Goal: Task Accomplishment & Management: Manage account settings

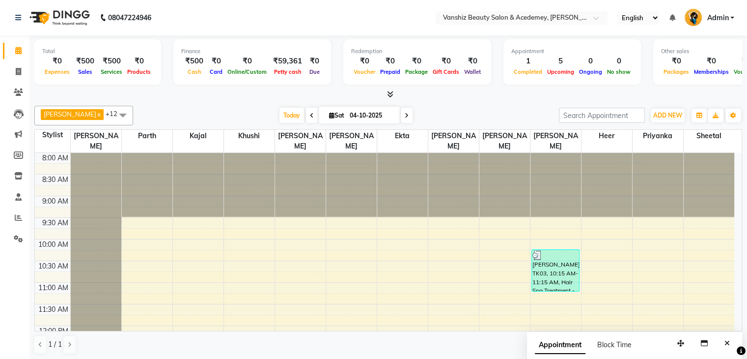
scroll to position [181, 0]
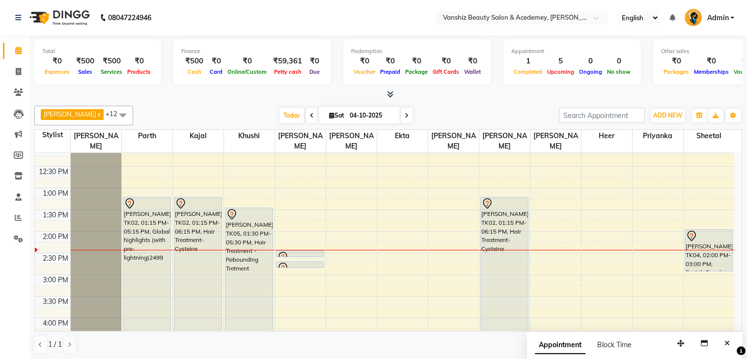
click at [401, 113] on span at bounding box center [407, 115] width 12 height 15
type input "05-10-2025"
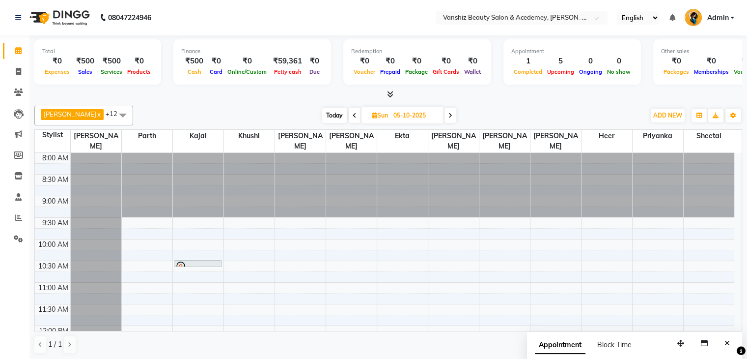
scroll to position [27, 0]
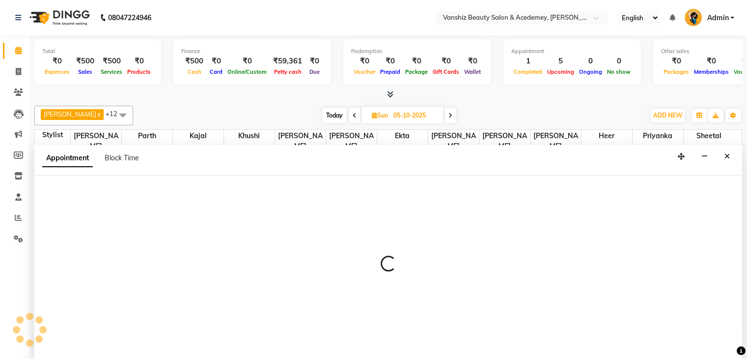
scroll to position [0, 0]
select select "78799"
select select "tentative"
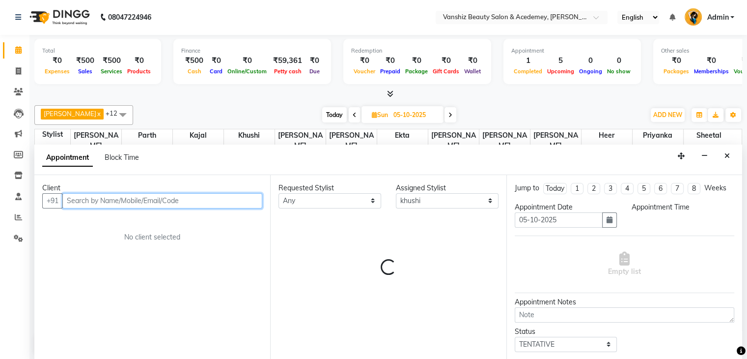
select select "660"
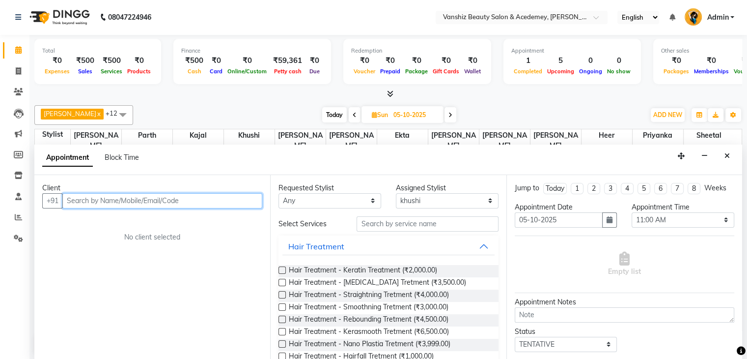
click at [212, 202] on input "text" at bounding box center [162, 200] width 200 height 15
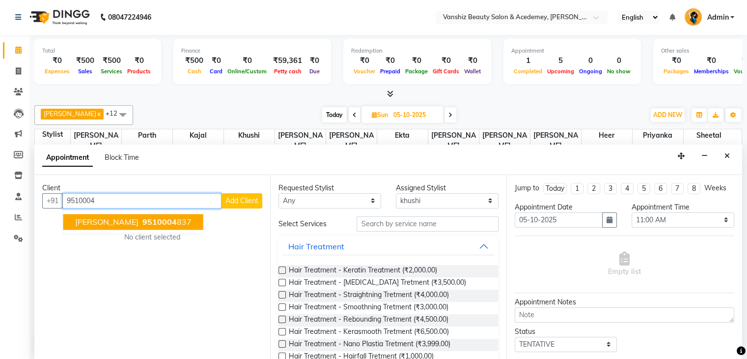
click at [174, 221] on span "9510004" at bounding box center [159, 222] width 34 height 10
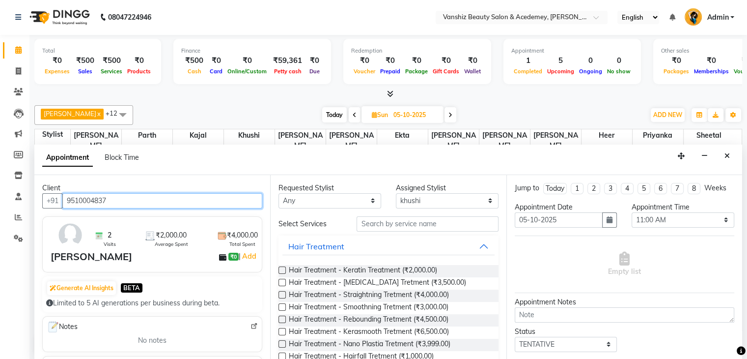
type input "9510004837"
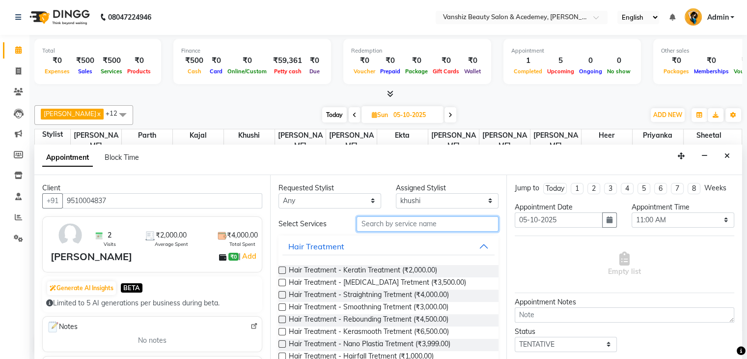
click at [378, 226] on input "text" at bounding box center [427, 223] width 141 height 15
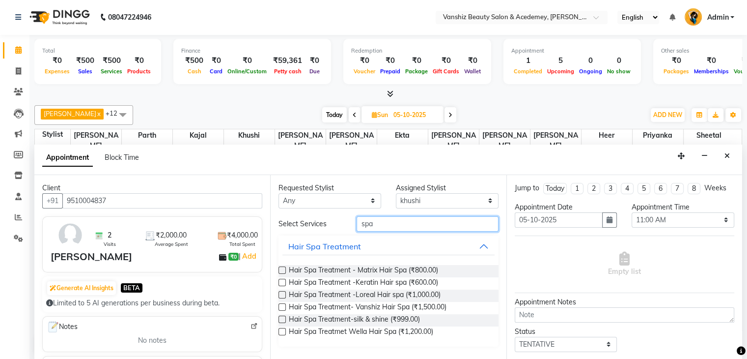
type input "spa"
click at [285, 292] on label at bounding box center [282, 294] width 7 height 7
click at [285, 292] on input "checkbox" at bounding box center [282, 295] width 6 height 6
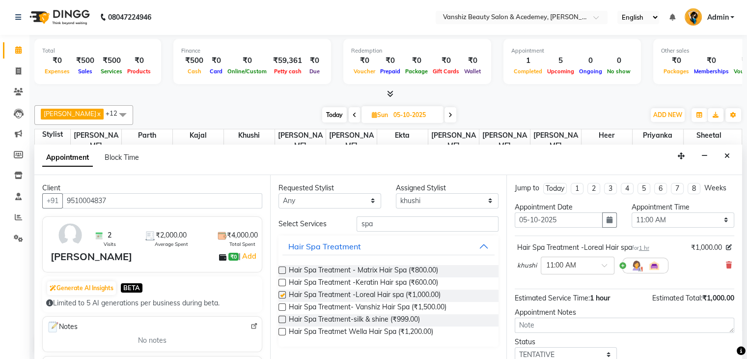
checkbox input "false"
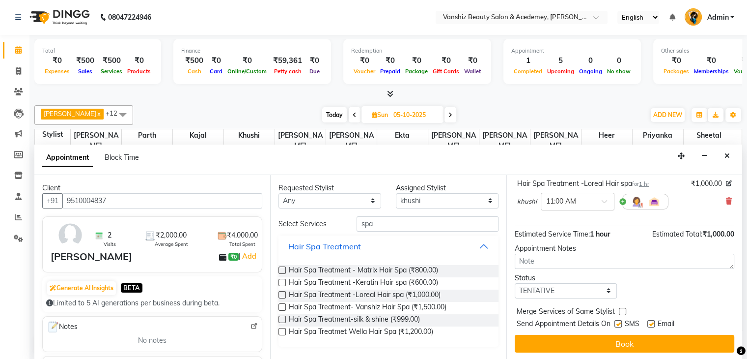
click at [650, 323] on label at bounding box center [650, 323] width 7 height 7
click at [650, 323] on input "checkbox" at bounding box center [650, 324] width 6 height 6
checkbox input "false"
click at [621, 324] on label at bounding box center [618, 323] width 7 height 7
click at [621, 324] on input "checkbox" at bounding box center [618, 324] width 6 height 6
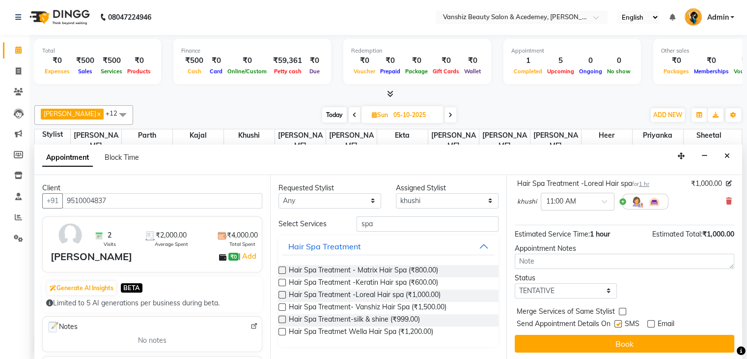
checkbox input "false"
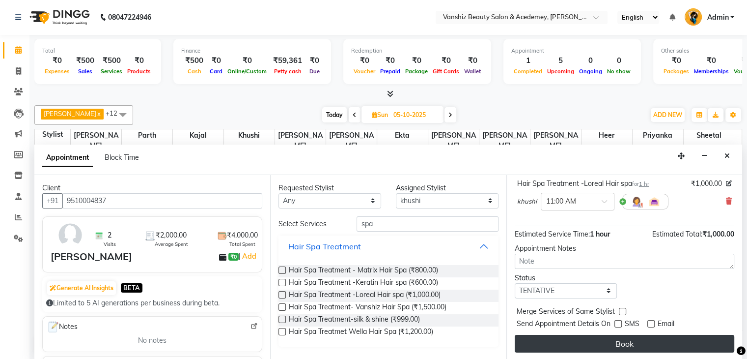
click at [629, 341] on button "Book" at bounding box center [625, 344] width 220 height 18
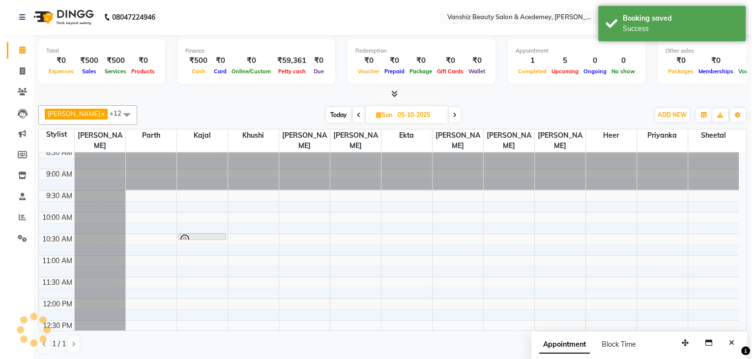
scroll to position [0, 0]
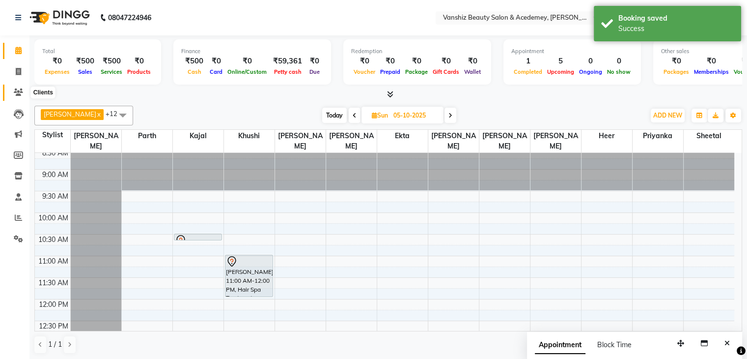
click at [18, 94] on icon at bounding box center [18, 91] width 9 height 7
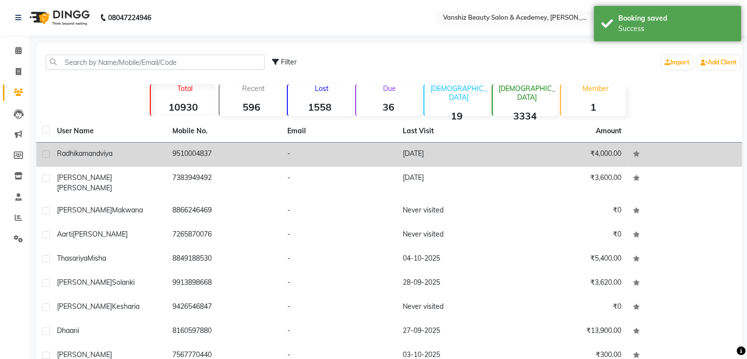
click at [128, 156] on div "[PERSON_NAME]" at bounding box center [109, 153] width 104 height 10
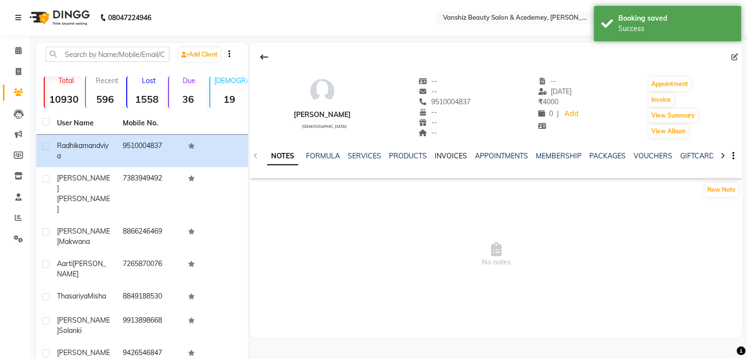
click at [463, 159] on link "INVOICES" at bounding box center [451, 155] width 32 height 9
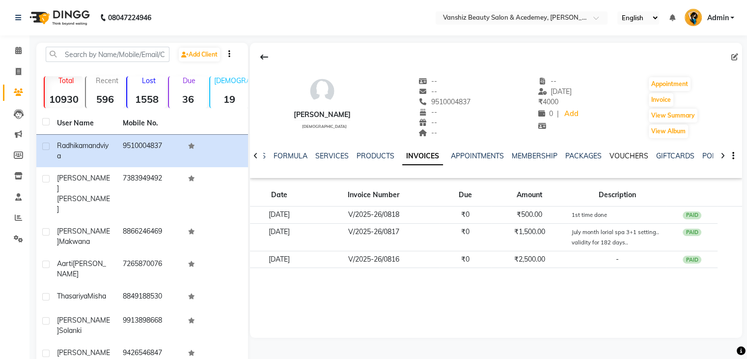
click at [637, 153] on link "VOUCHERS" at bounding box center [629, 155] width 39 height 9
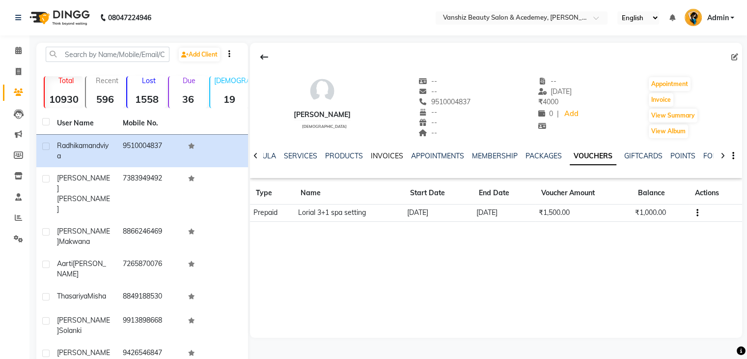
click at [389, 154] on link "INVOICES" at bounding box center [387, 155] width 32 height 9
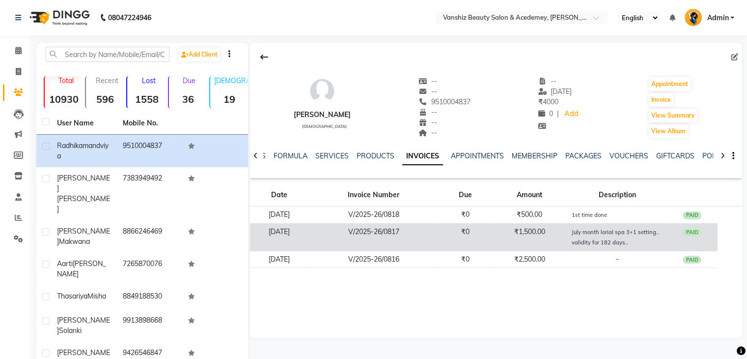
click at [518, 233] on td "₹1,500.00" at bounding box center [529, 237] width 77 height 28
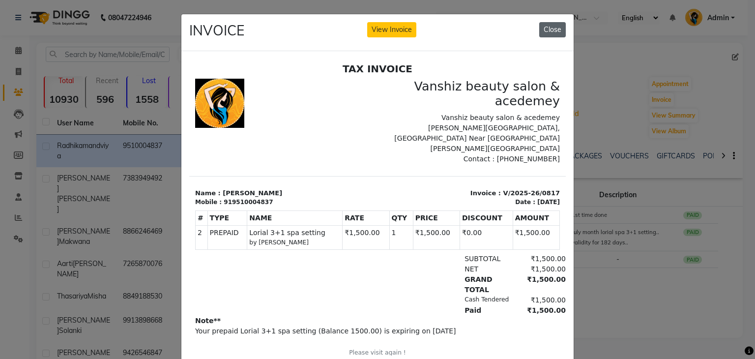
click at [557, 32] on button "Close" at bounding box center [552, 29] width 27 height 15
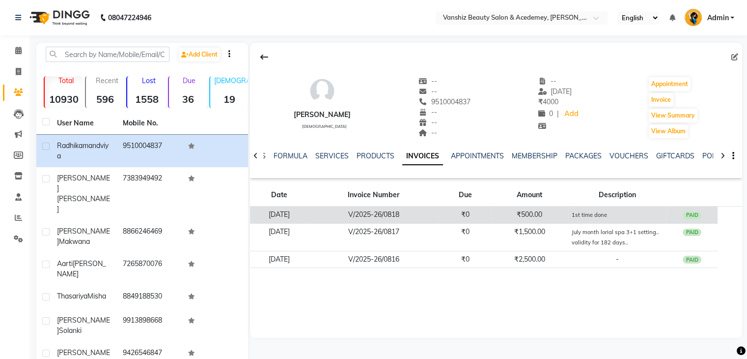
click at [543, 218] on td "₹500.00" at bounding box center [529, 214] width 77 height 17
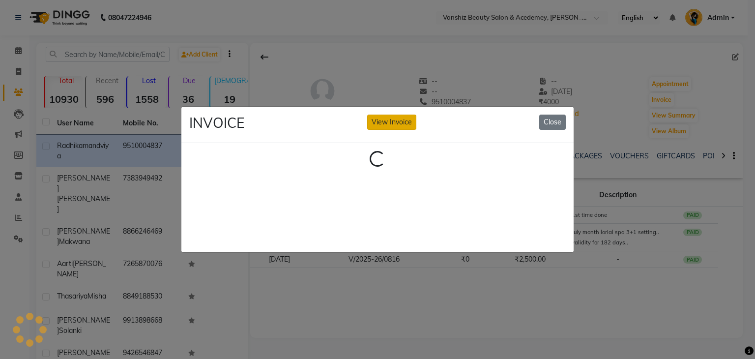
click at [396, 117] on button "View Invoice" at bounding box center [391, 121] width 49 height 15
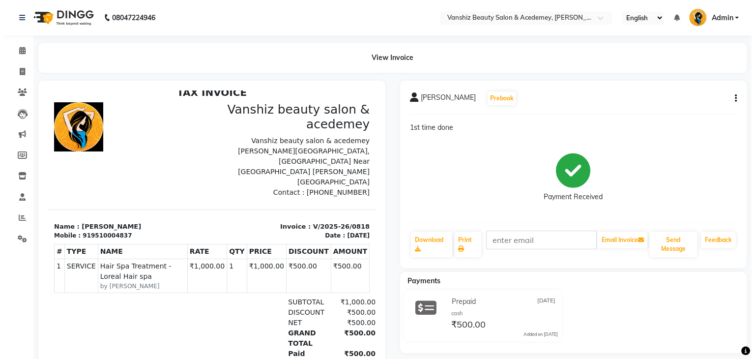
scroll to position [7, 0]
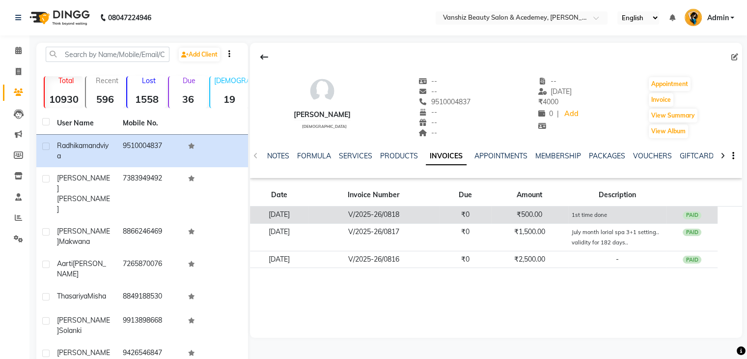
click at [371, 213] on td "V/2025-26/0818" at bounding box center [373, 214] width 131 height 17
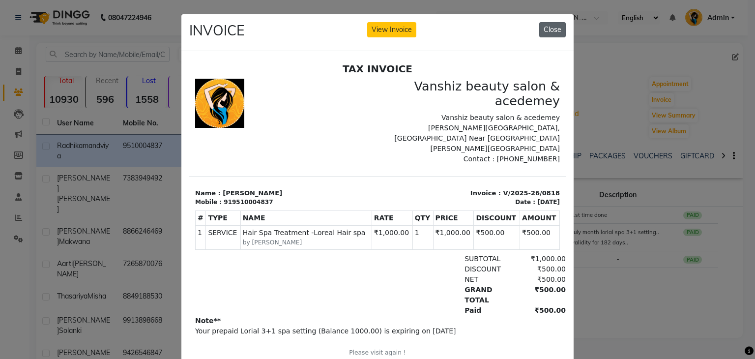
click at [547, 27] on button "Close" at bounding box center [552, 29] width 27 height 15
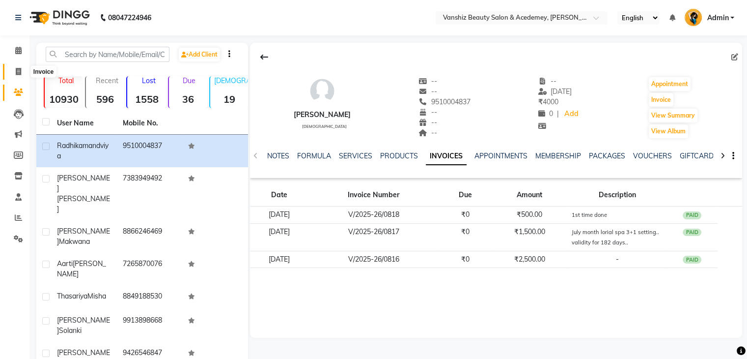
click at [18, 70] on icon at bounding box center [18, 71] width 5 height 7
select select "service"
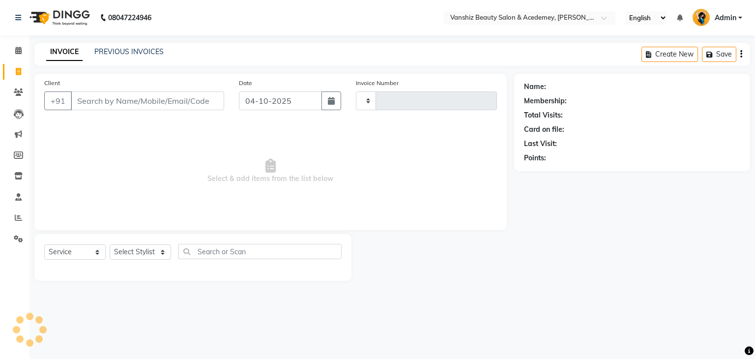
type input "1588"
select select "5403"
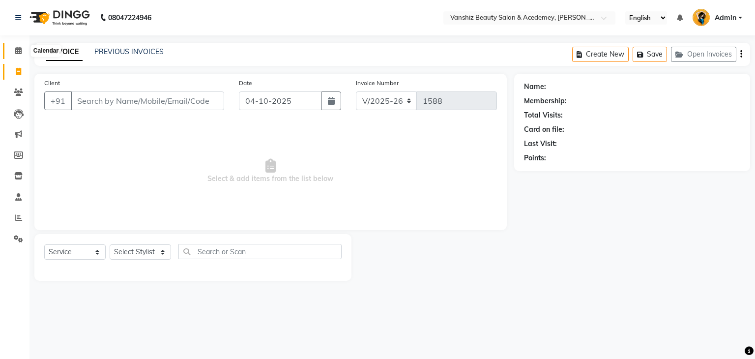
click at [19, 53] on icon at bounding box center [18, 50] width 6 height 7
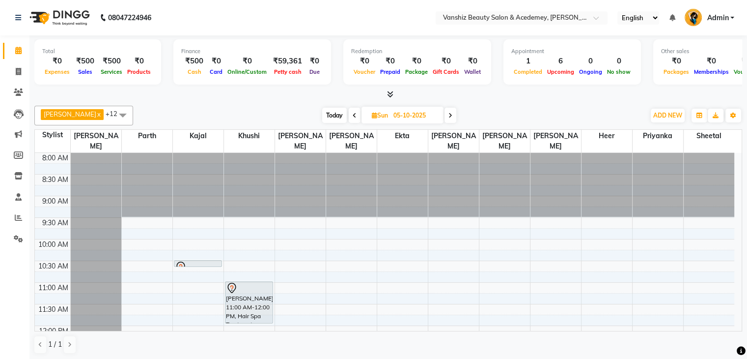
click at [397, 116] on input "05-10-2025" at bounding box center [415, 115] width 49 height 15
select select "10"
select select "2025"
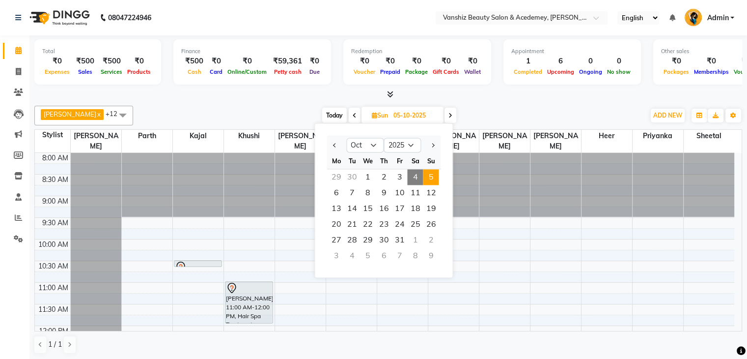
click at [435, 175] on span "5" at bounding box center [431, 177] width 16 height 16
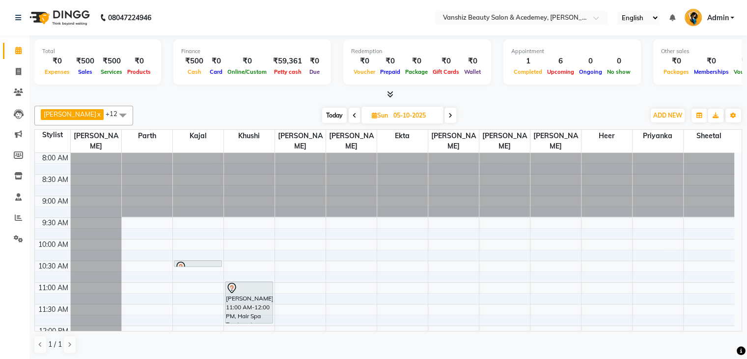
scroll to position [27, 0]
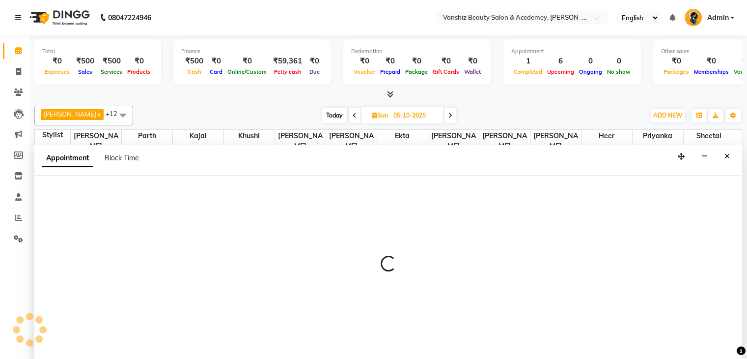
scroll to position [0, 0]
select select "86122"
select select "720"
select select "tentative"
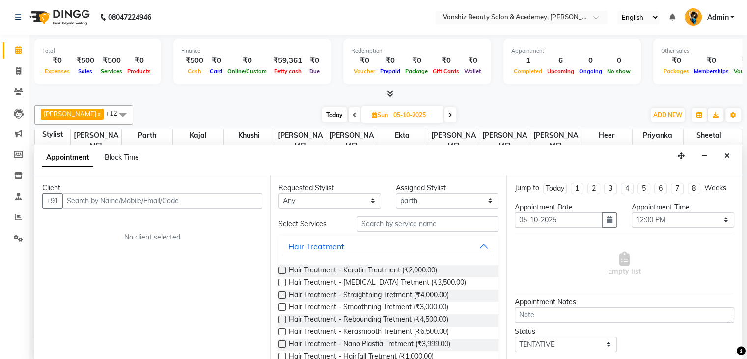
click at [322, 117] on span "Today" at bounding box center [334, 114] width 25 height 15
type input "04-10-2025"
select select "720"
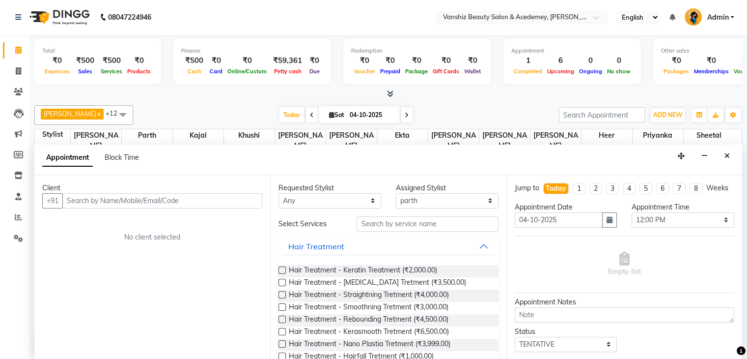
click at [372, 116] on input "04-10-2025" at bounding box center [371, 115] width 49 height 15
select select "10"
select select "2025"
click at [726, 156] on icon "Close" at bounding box center [727, 155] width 5 height 7
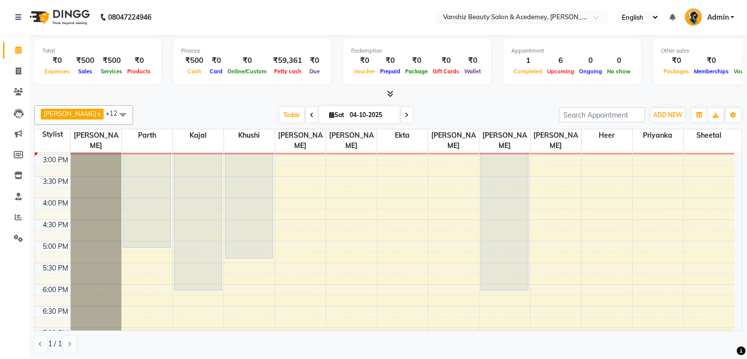
click at [401, 113] on span at bounding box center [407, 114] width 12 height 15
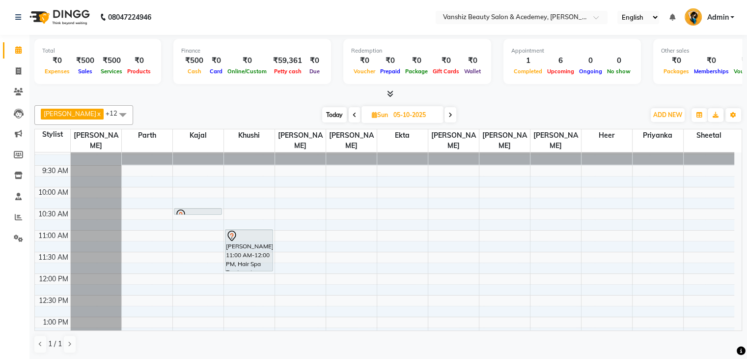
scroll to position [49, 0]
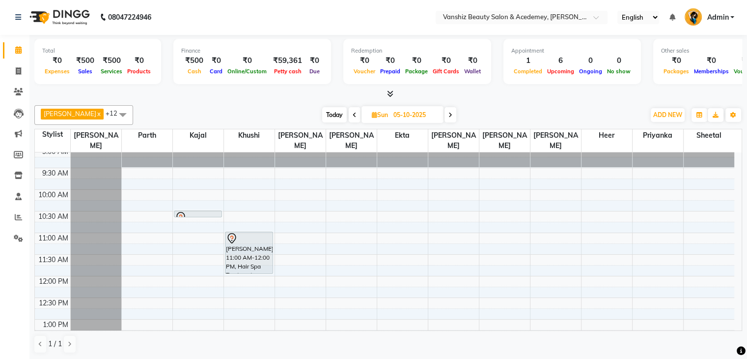
click at [322, 114] on span "Today" at bounding box center [334, 114] width 25 height 15
type input "04-10-2025"
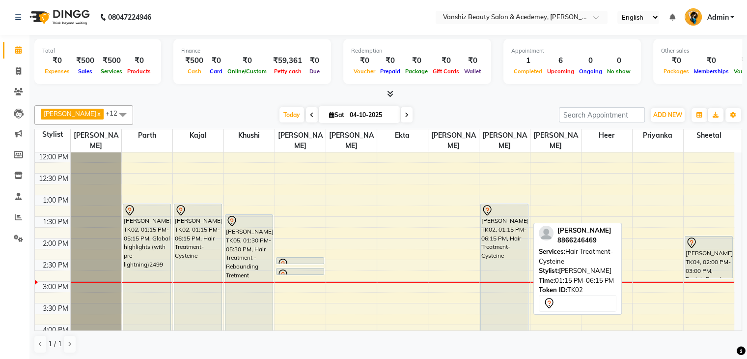
scroll to position [174, 0]
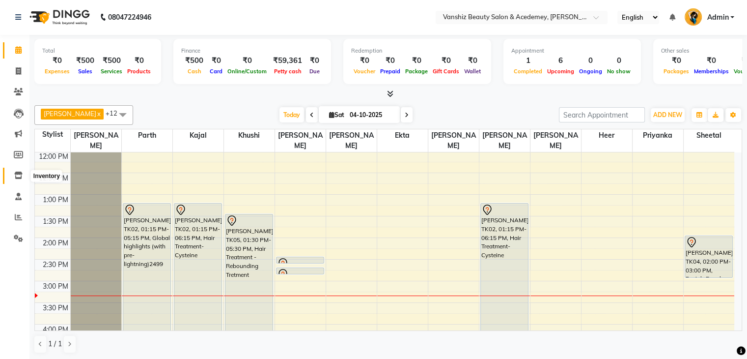
click at [20, 177] on icon at bounding box center [18, 174] width 8 height 7
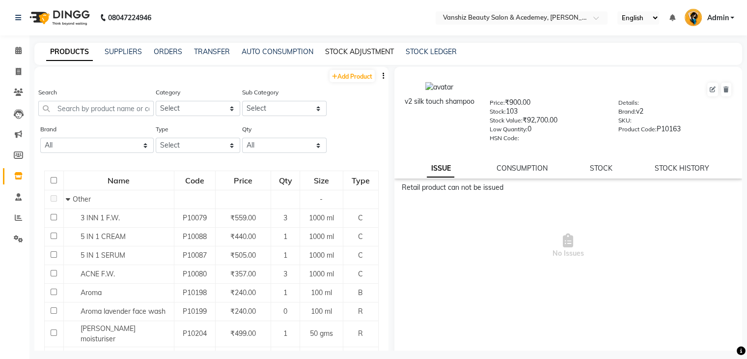
click at [334, 50] on link "STOCK ADJUSTMENT" at bounding box center [359, 51] width 69 height 9
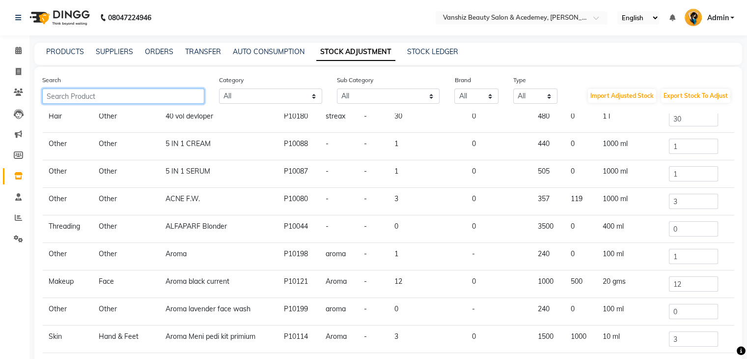
click at [167, 96] on input "text" at bounding box center [123, 95] width 162 height 15
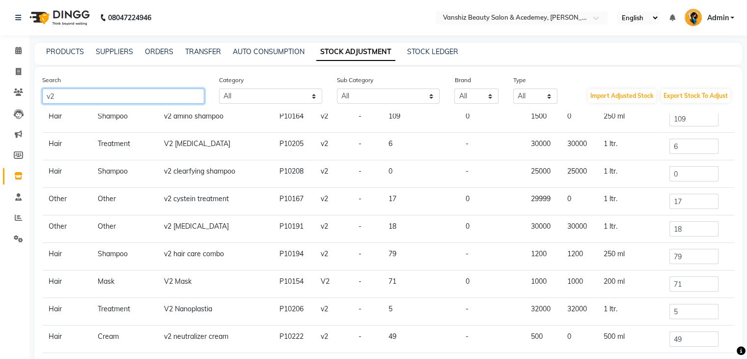
type input "v2"
click at [683, 257] on input "79" at bounding box center [694, 256] width 49 height 15
type input "7"
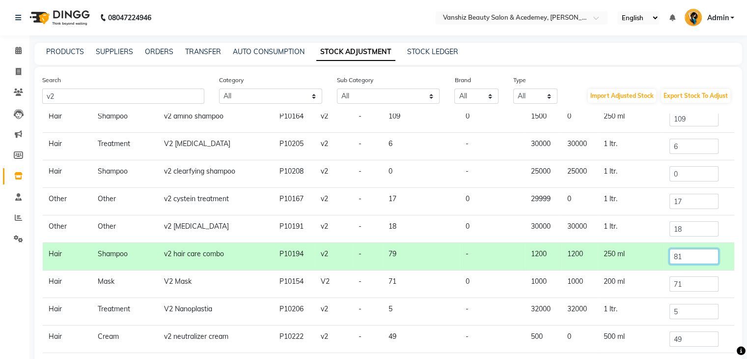
scroll to position [81, 0]
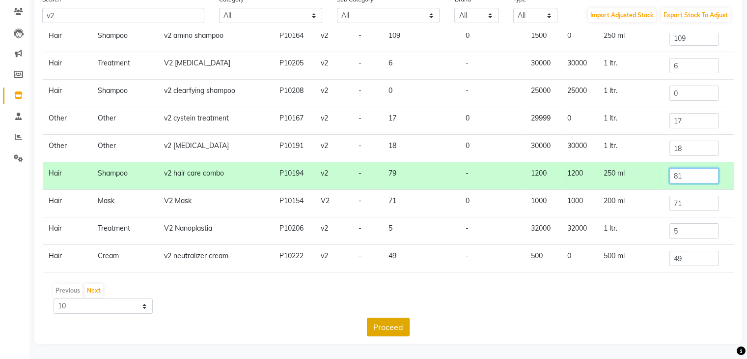
type input "81"
click at [401, 321] on button "Proceed" at bounding box center [388, 326] width 43 height 19
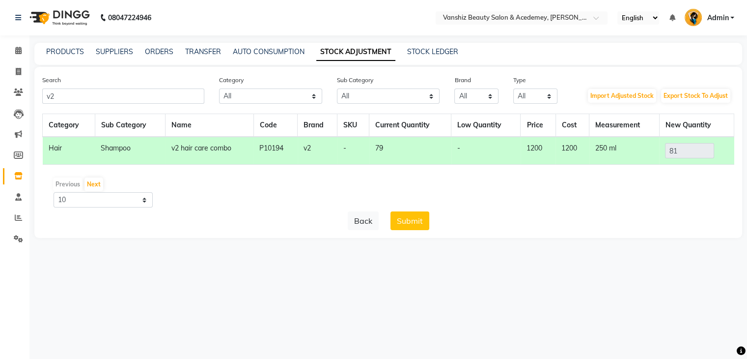
scroll to position [0, 0]
click at [426, 220] on button "Submit" at bounding box center [413, 220] width 39 height 19
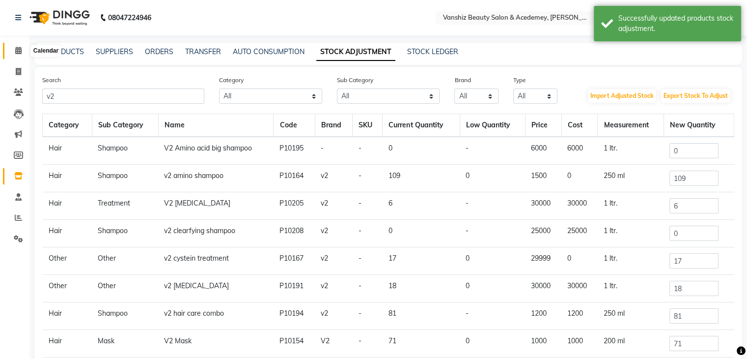
click at [15, 52] on icon at bounding box center [18, 50] width 6 height 7
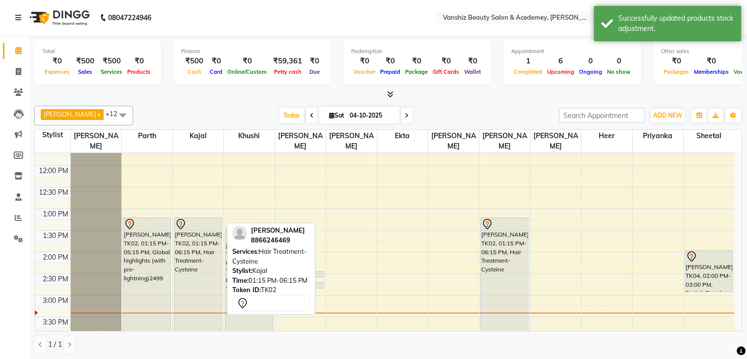
scroll to position [159, 0]
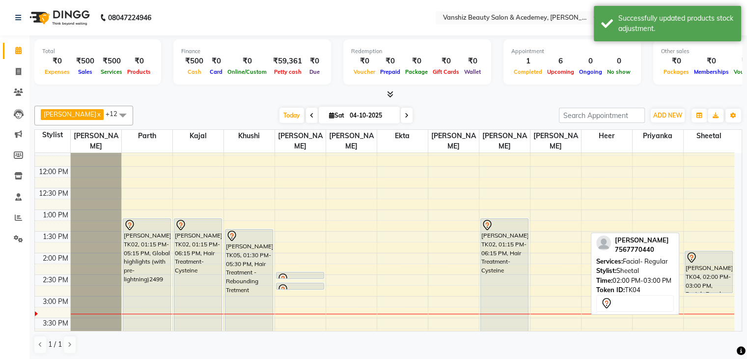
click at [705, 260] on div at bounding box center [709, 258] width 47 height 12
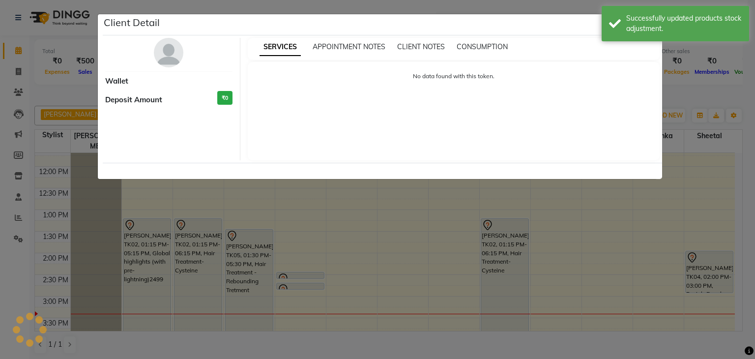
select select "7"
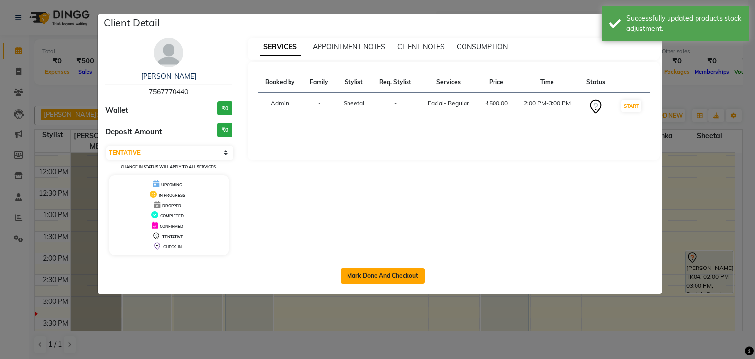
click at [382, 277] on button "Mark Done And Checkout" at bounding box center [382, 276] width 84 height 16
select select "service"
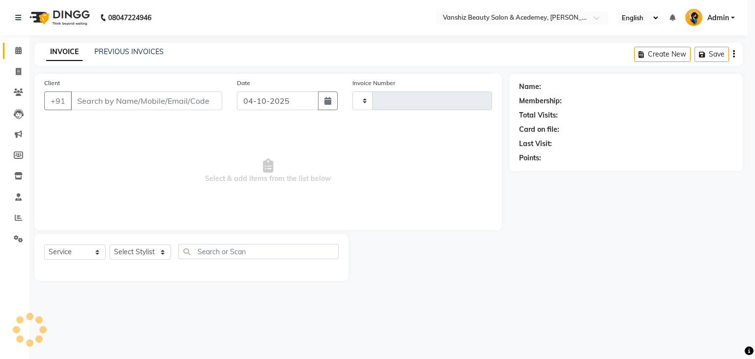
type input "1588"
select select "5403"
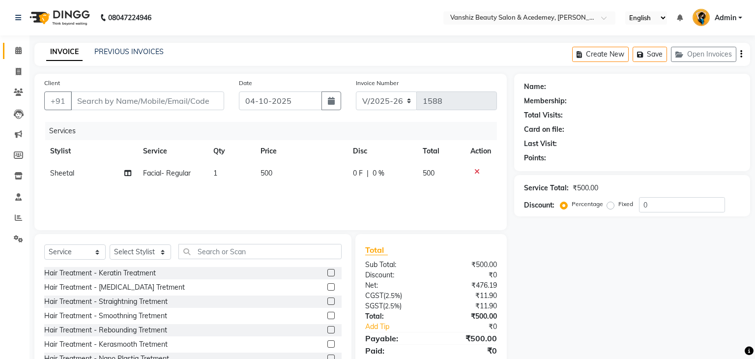
type input "7567770440"
select select "93571"
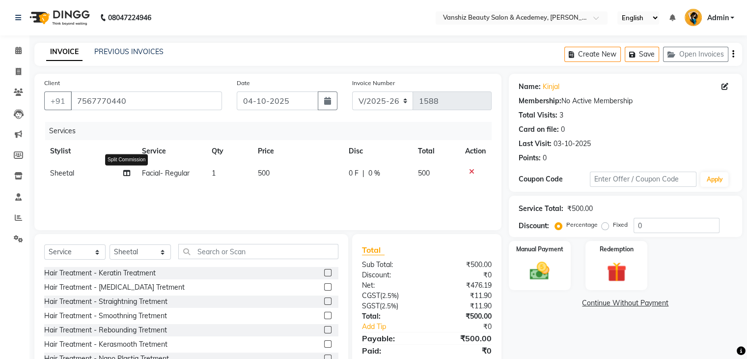
click at [127, 173] on icon at bounding box center [126, 172] width 7 height 7
select select "93571"
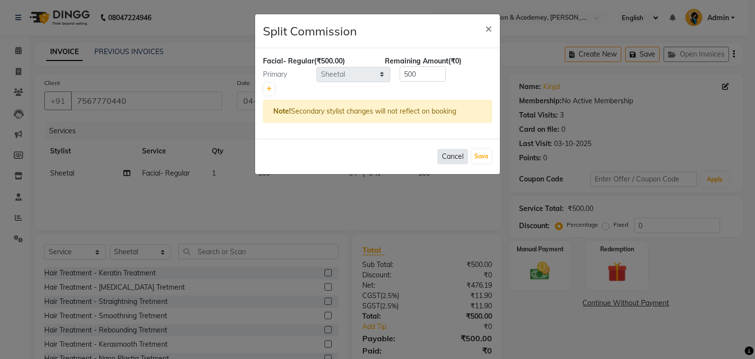
click at [452, 155] on button "Cancel" at bounding box center [452, 156] width 30 height 15
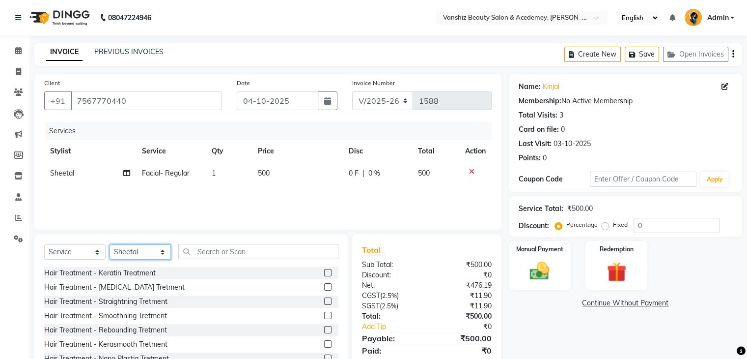
click at [142, 251] on select "Select Stylist [PERSON_NAME] [PERSON_NAME] [PERSON_NAME] kajal [PERSON_NAME] [P…" at bounding box center [140, 251] width 61 height 15
click at [214, 250] on input "text" at bounding box center [258, 251] width 160 height 15
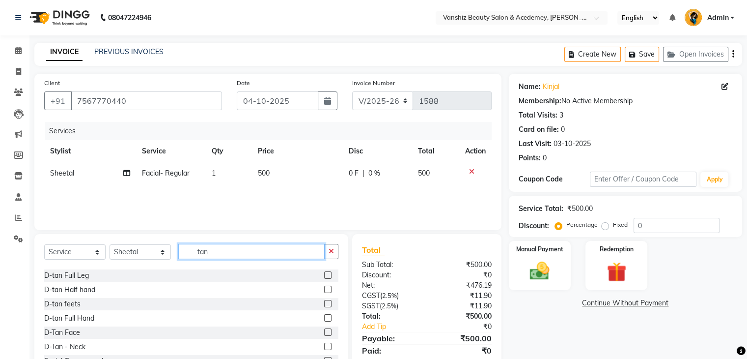
scroll to position [112, 0]
type input "tan"
click at [324, 328] on label at bounding box center [327, 331] width 7 height 7
click at [324, 329] on input "checkbox" at bounding box center [327, 332] width 6 height 6
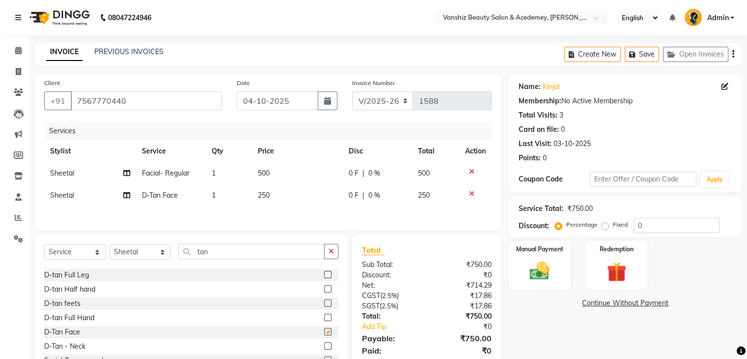
checkbox input "false"
click at [261, 197] on span "250" at bounding box center [264, 195] width 12 height 9
select select "93571"
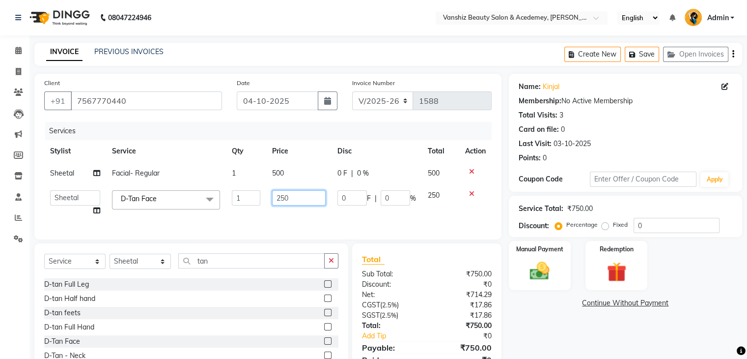
click at [293, 201] on input "250" at bounding box center [299, 197] width 54 height 15
type input "2"
type input "300"
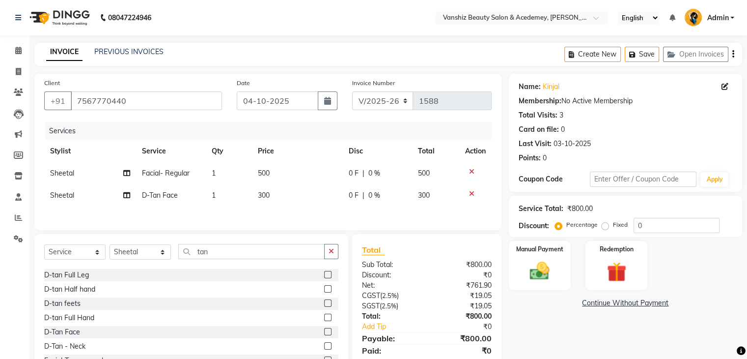
click at [288, 220] on div "Services Stylist Service Qty Price Disc Total Action Sheetal Facial- Regular 1 …" at bounding box center [267, 171] width 447 height 98
click at [548, 275] on img at bounding box center [539, 271] width 33 height 24
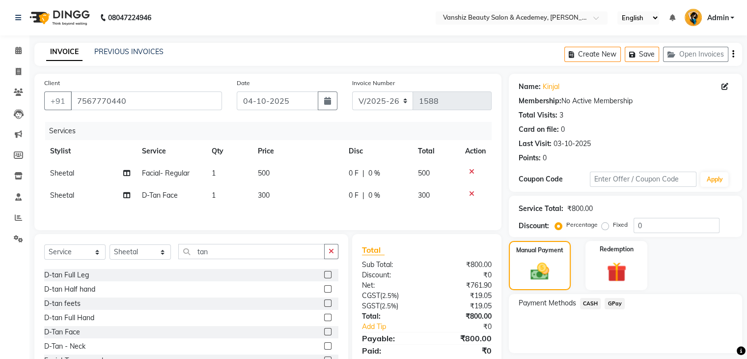
click at [614, 301] on span "GPay" at bounding box center [615, 303] width 20 height 11
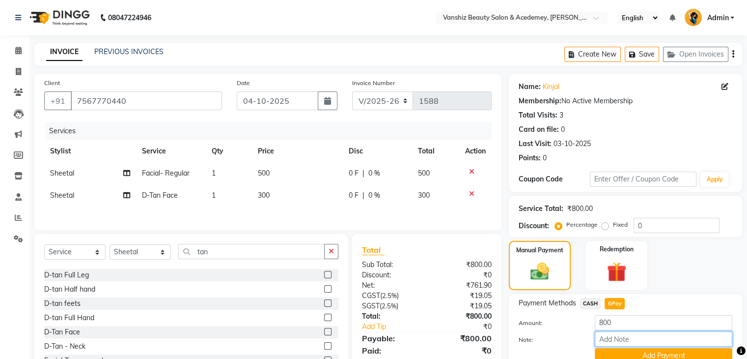
click at [633, 341] on input "Note:" at bounding box center [664, 338] width 138 height 15
type input "gpay"
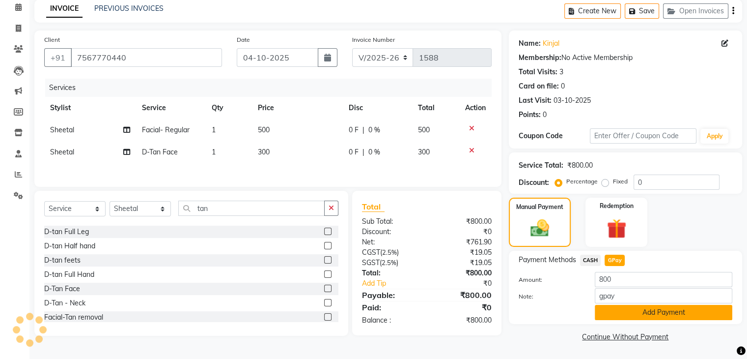
click at [625, 310] on button "Add Payment" at bounding box center [664, 312] width 138 height 15
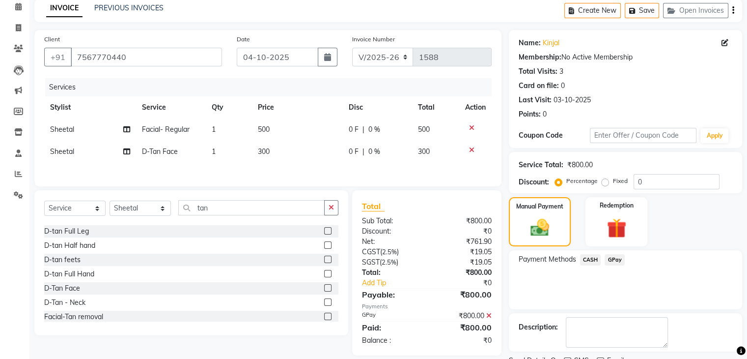
scroll to position [84, 0]
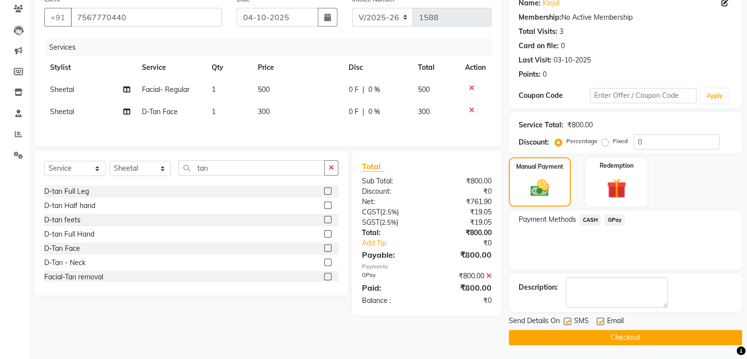
click at [600, 323] on label at bounding box center [600, 320] width 7 height 7
click at [600, 323] on input "checkbox" at bounding box center [600, 321] width 6 height 6
checkbox input "false"
click at [571, 321] on label at bounding box center [567, 320] width 7 height 7
click at [570, 321] on input "checkbox" at bounding box center [567, 321] width 6 height 6
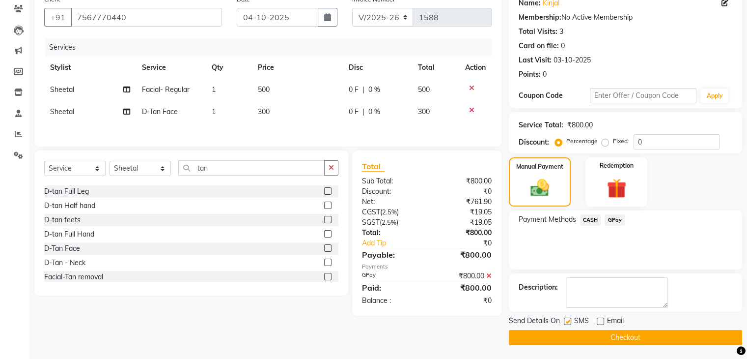
checkbox input "false"
click at [575, 341] on button "Checkout" at bounding box center [625, 337] width 233 height 15
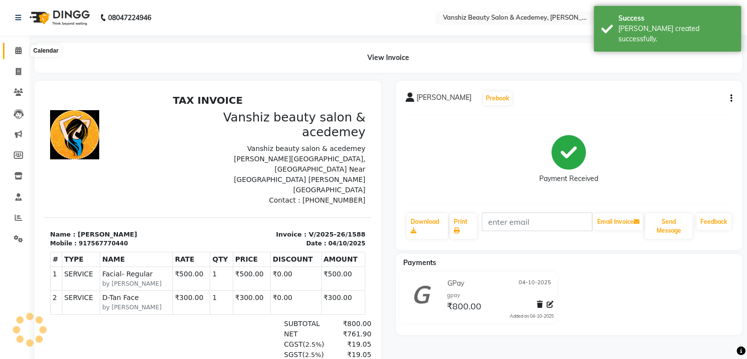
click at [16, 50] on icon at bounding box center [18, 50] width 6 height 7
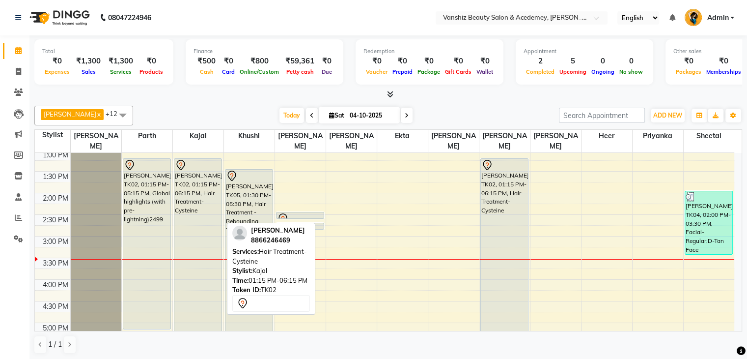
scroll to position [220, 0]
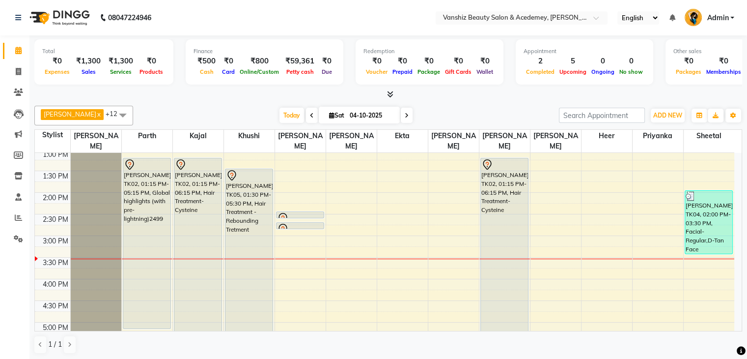
click at [295, 209] on div "8:00 AM 8:30 AM 9:00 AM 9:30 AM 10:00 AM 10:30 AM 11:00 AM 11:30 AM 12:00 PM 12…" at bounding box center [384, 213] width 699 height 561
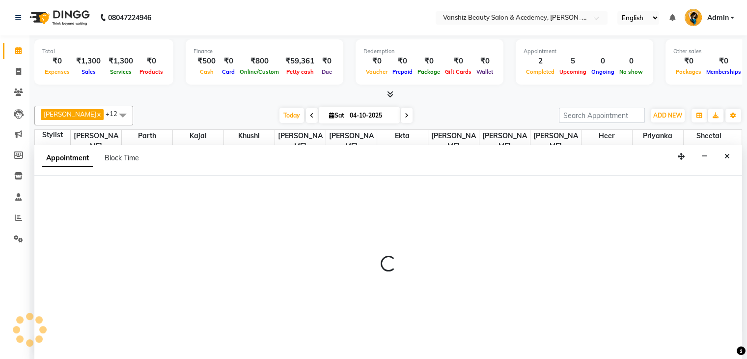
scroll to position [0, 0]
select select "87124"
select select "855"
select select "tentative"
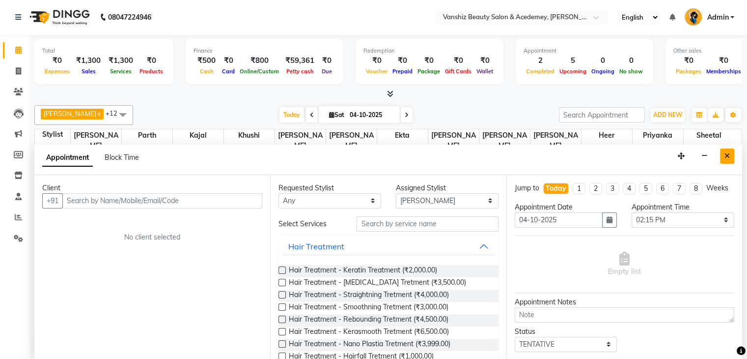
click at [725, 154] on icon "Close" at bounding box center [727, 155] width 5 height 7
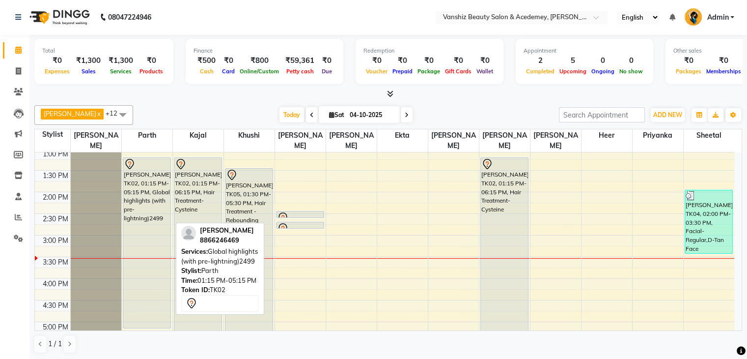
click at [143, 221] on div "[PERSON_NAME], TK02, 01:15 PM-05:15 PM, Global highlights (with pre-lightning)2…" at bounding box center [146, 243] width 47 height 170
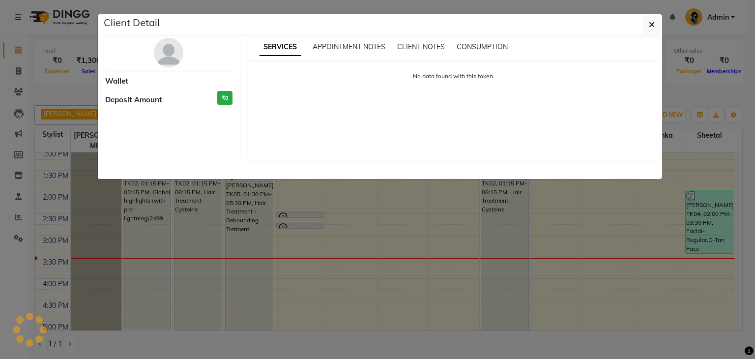
select select "7"
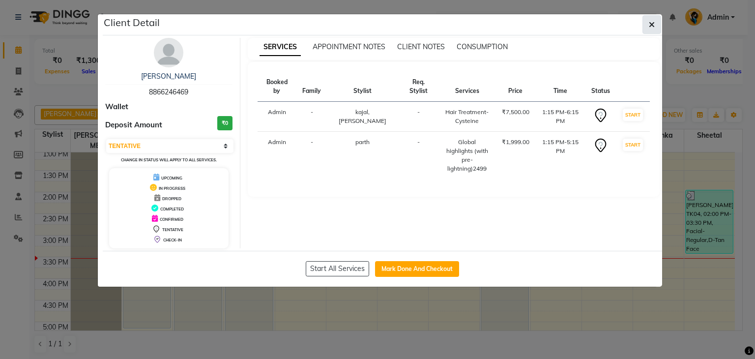
click at [651, 23] on icon "button" at bounding box center [651, 25] width 6 height 8
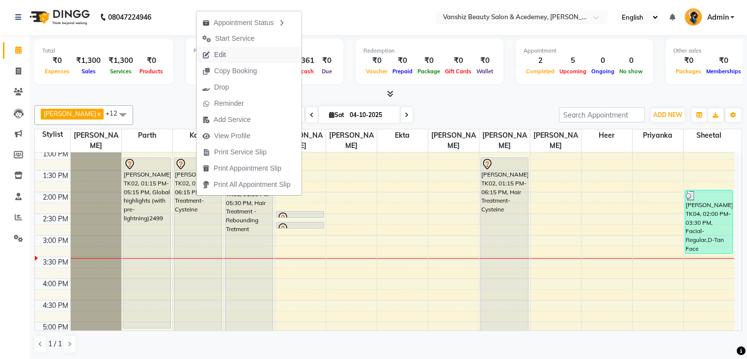
click at [231, 56] on span "Edit" at bounding box center [213, 55] width 35 height 16
select select "tentative"
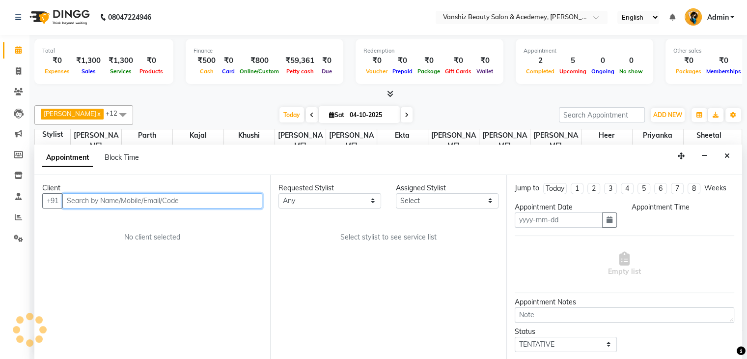
type input "04-10-2025"
select select "68622"
select select "795"
select select "2468"
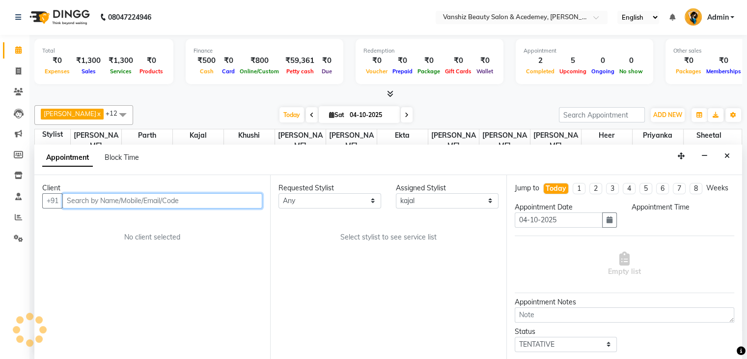
select select "2468"
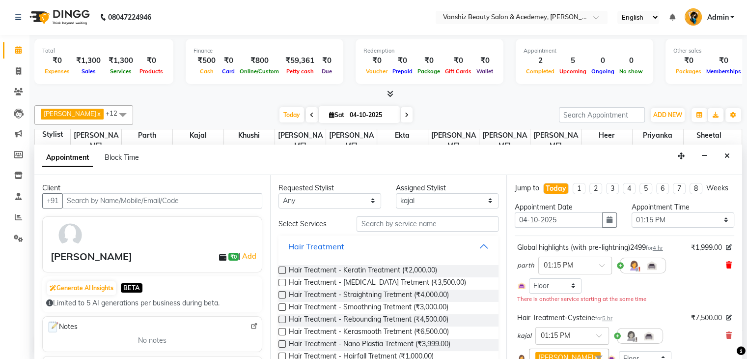
click at [726, 268] on icon at bounding box center [729, 264] width 6 height 7
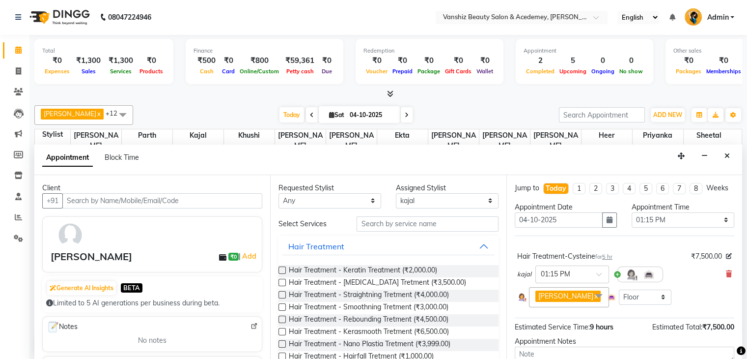
scroll to position [84, 0]
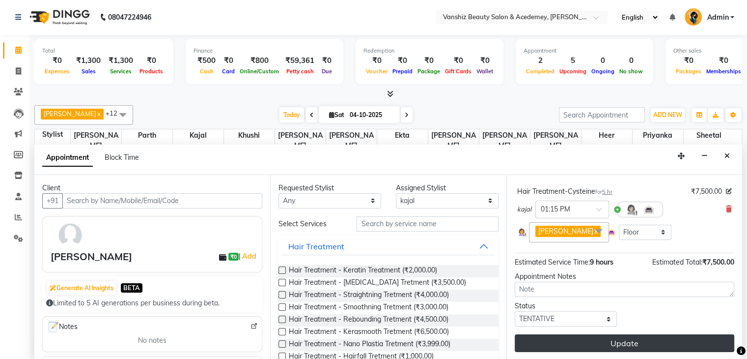
click at [650, 338] on button "Update" at bounding box center [625, 343] width 220 height 18
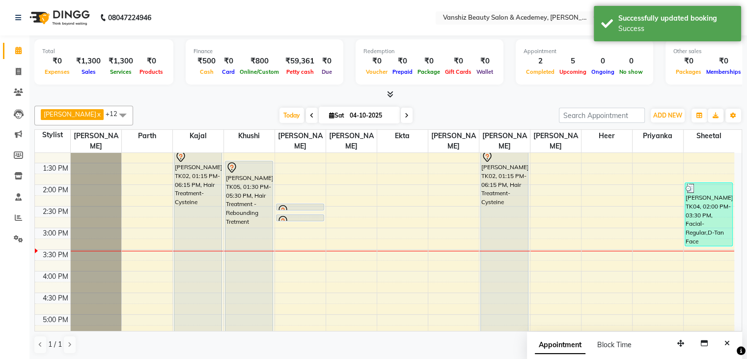
scroll to position [164, 0]
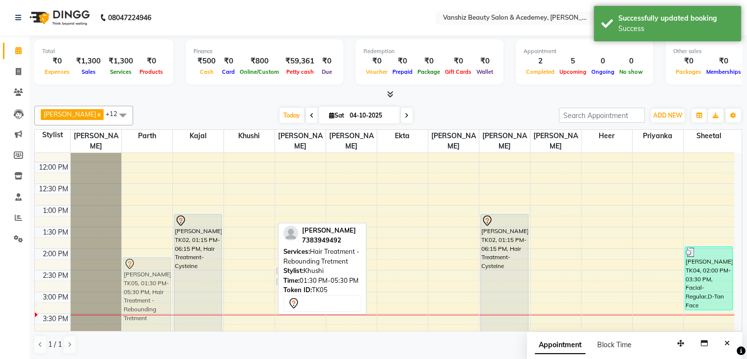
drag, startPoint x: 240, startPoint y: 253, endPoint x: 131, endPoint y: 284, distance: 112.9
click at [131, 284] on tr "[PERSON_NAME], TK05, 01:30 PM-05:30 PM, Hair Treatment - Rebounding Tretment [P…" at bounding box center [384, 269] width 699 height 561
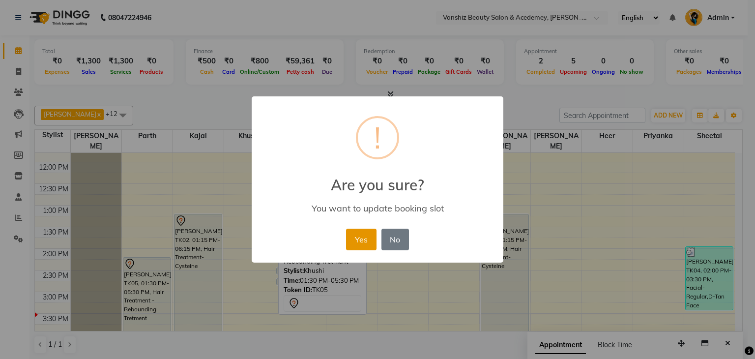
click at [361, 237] on button "Yes" at bounding box center [361, 239] width 30 height 22
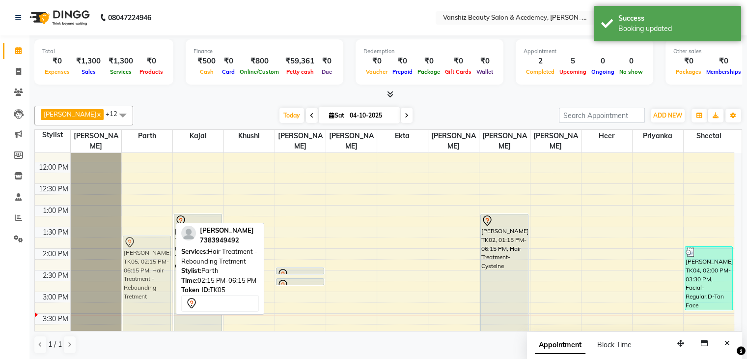
drag, startPoint x: 138, startPoint y: 266, endPoint x: 138, endPoint y: 245, distance: 20.6
click at [138, 245] on div "[PERSON_NAME], TK05, 02:15 PM-06:15 PM, Hair Treatment - Rebounding Tretment [P…" at bounding box center [147, 269] width 51 height 561
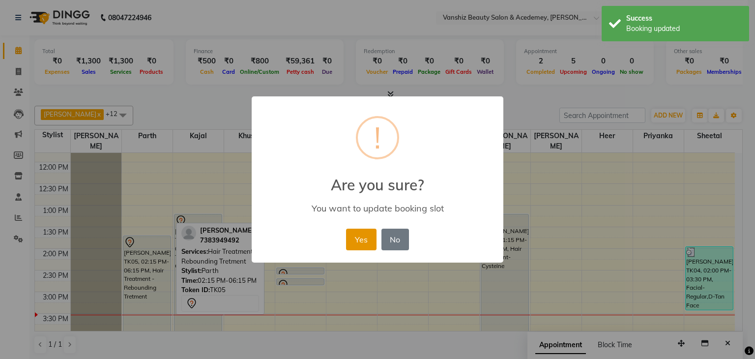
click at [354, 234] on button "Yes" at bounding box center [361, 239] width 30 height 22
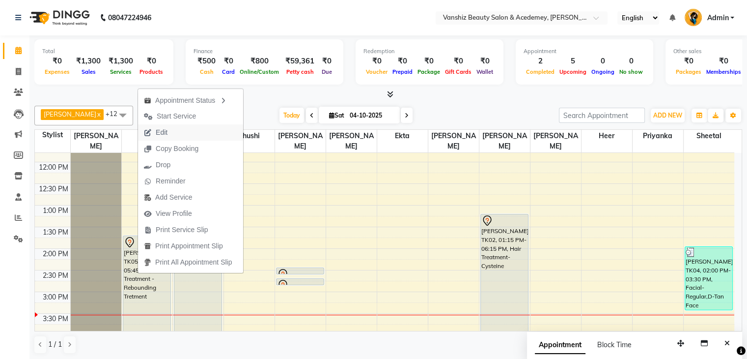
click at [158, 128] on span "Edit" at bounding box center [162, 132] width 12 height 10
select select "tentative"
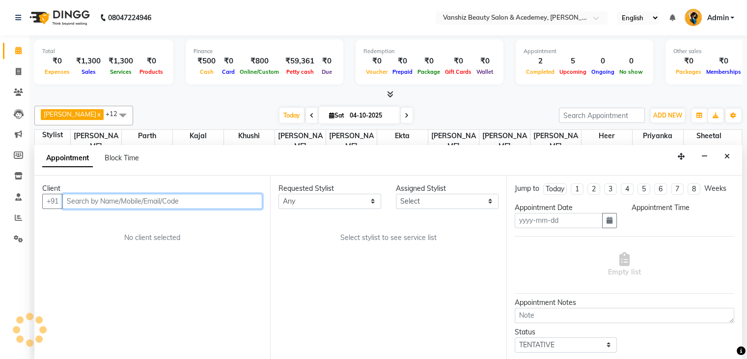
type input "04-10-2025"
select select "825"
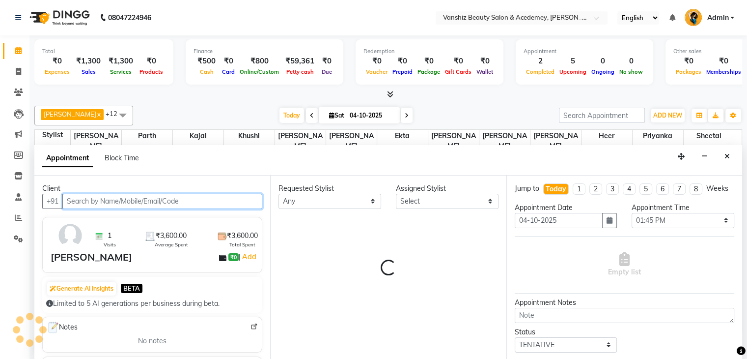
select select "86122"
select select "2468"
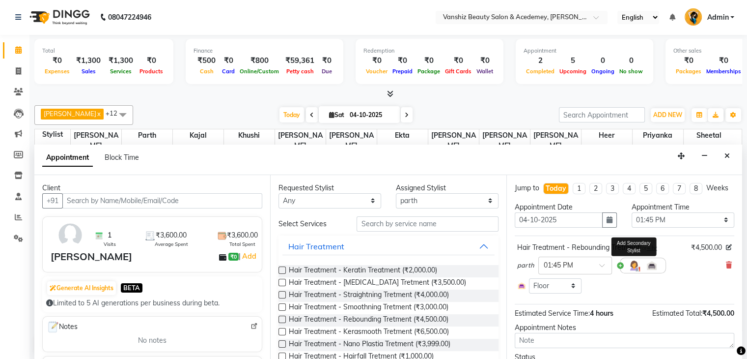
click at [635, 269] on img at bounding box center [634, 265] width 12 height 12
click at [561, 287] on span "Select" at bounding box center [566, 286] width 74 height 17
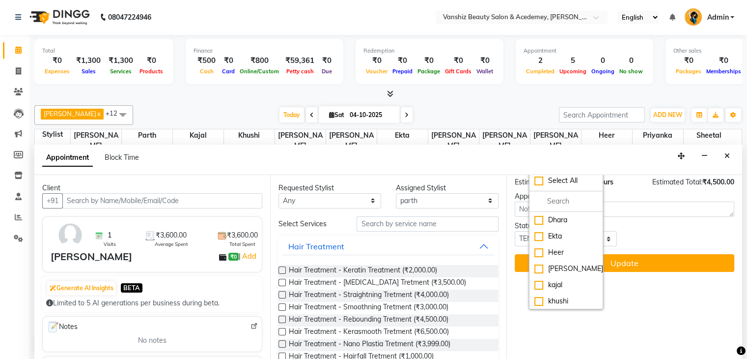
scroll to position [134, 0]
click at [534, 273] on div "[PERSON_NAME]" at bounding box center [565, 268] width 63 height 10
checkbox input "true"
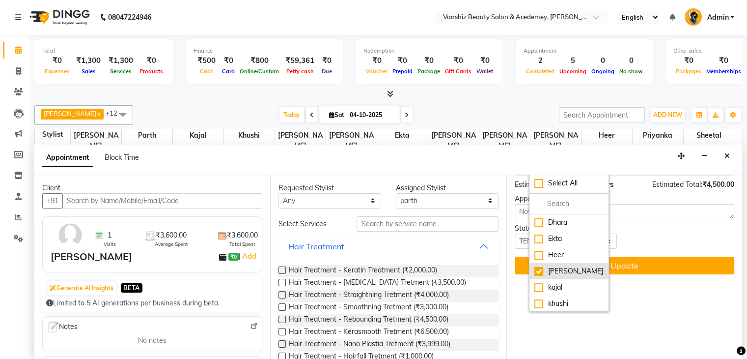
scroll to position [137, 0]
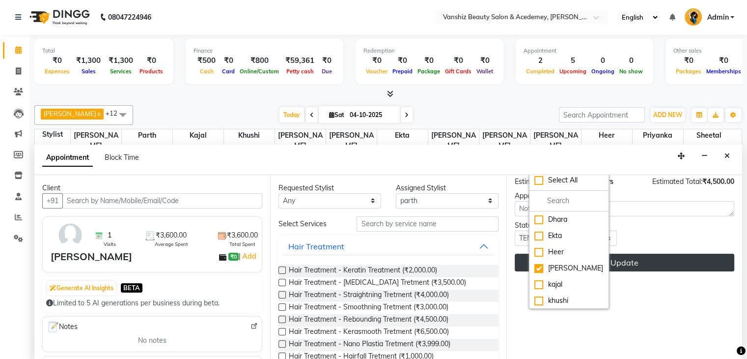
click at [616, 267] on button "Update" at bounding box center [625, 262] width 220 height 18
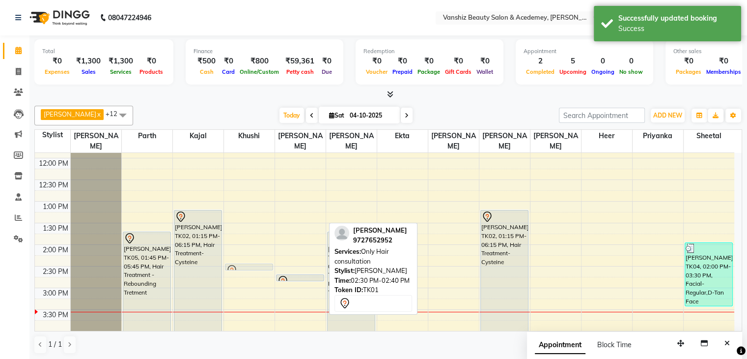
scroll to position [168, 0]
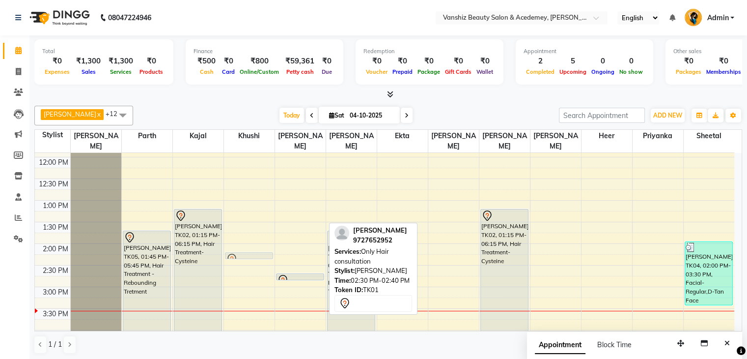
drag, startPoint x: 301, startPoint y: 264, endPoint x: 259, endPoint y: 255, distance: 42.2
click at [259, 255] on tr "[PERSON_NAME], TK05, 01:45 PM-05:45 PM, Hair Treatment - Rebounding Tretment [P…" at bounding box center [384, 264] width 699 height 561
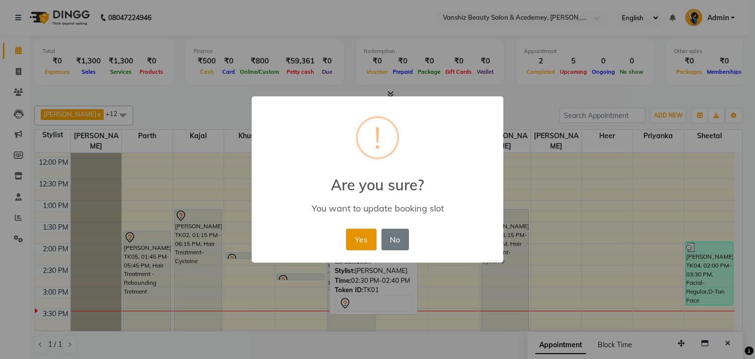
click at [353, 229] on button "Yes" at bounding box center [361, 239] width 30 height 22
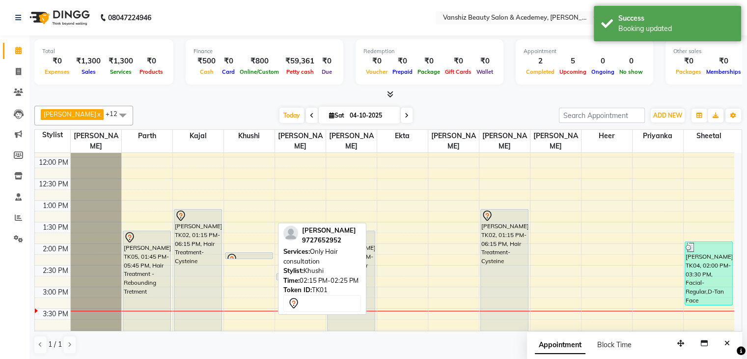
click at [259, 256] on div at bounding box center [248, 258] width 47 height 4
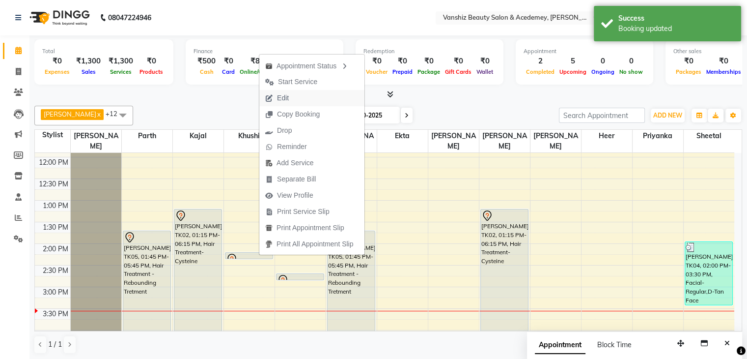
click at [289, 100] on span "Edit" at bounding box center [276, 98] width 35 height 16
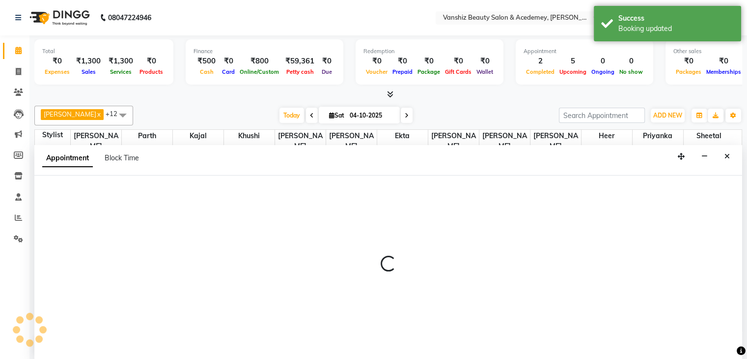
scroll to position [0, 0]
select select "855"
select select "tentative"
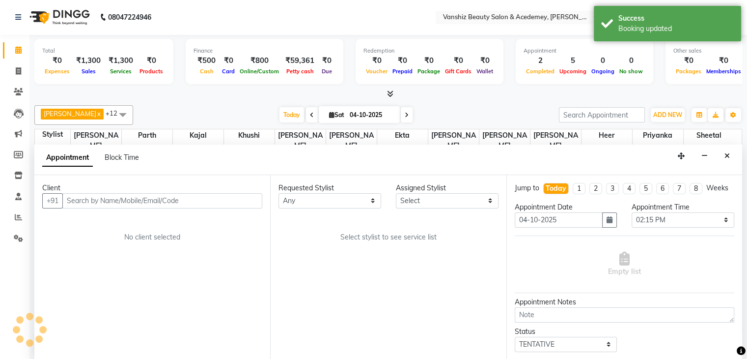
select select "87124"
select select "2468"
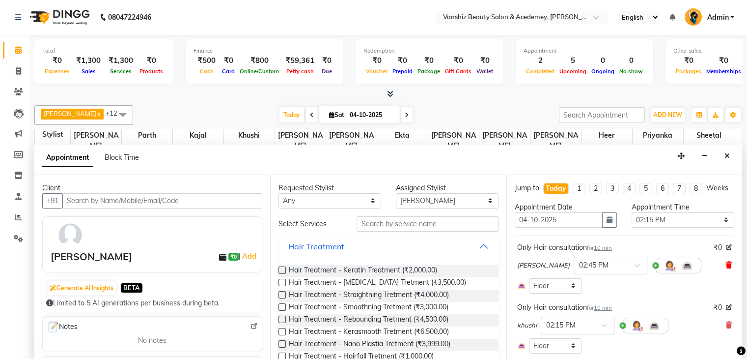
click at [726, 268] on icon at bounding box center [729, 264] width 6 height 7
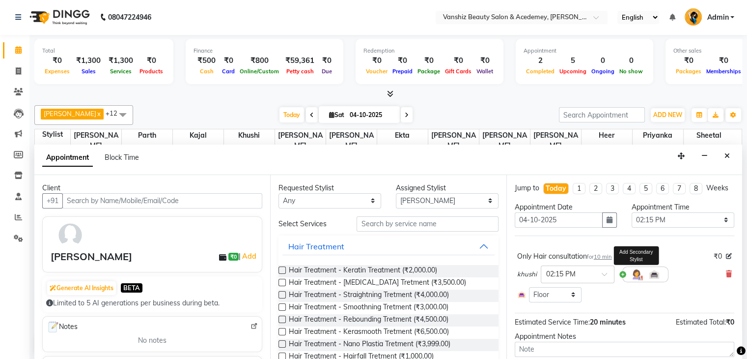
click at [632, 280] on img at bounding box center [637, 274] width 12 height 12
click at [726, 277] on icon at bounding box center [729, 273] width 6 height 7
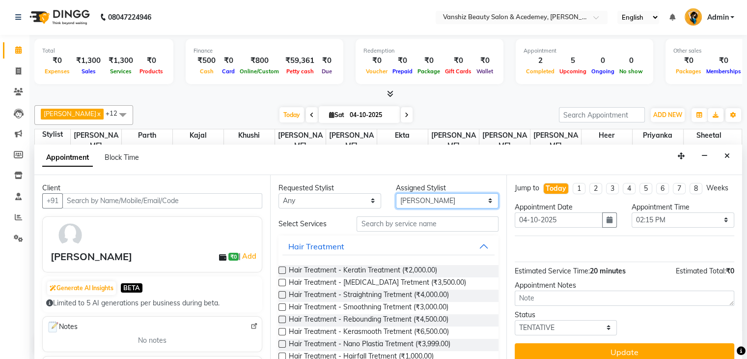
click at [419, 199] on select "Select [PERSON_NAME] [PERSON_NAME] [PERSON_NAME] kajal [PERSON_NAME] [PERSON_NA…" at bounding box center [447, 200] width 103 height 15
select select "78799"
click at [396, 193] on select "Select [PERSON_NAME] [PERSON_NAME] [PERSON_NAME] kajal [PERSON_NAME] [PERSON_NA…" at bounding box center [447, 200] width 103 height 15
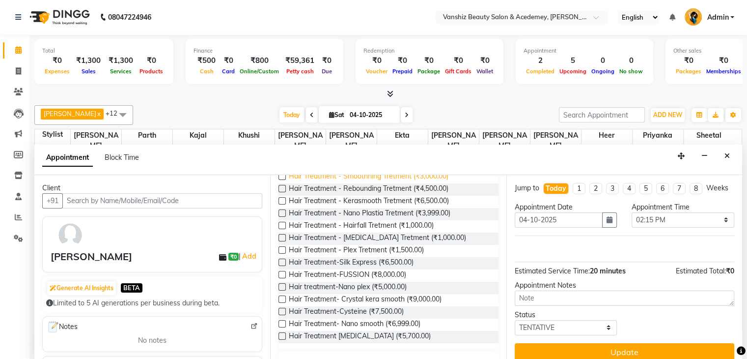
scroll to position [131, 0]
click at [283, 310] on label at bounding box center [282, 310] width 7 height 7
click at [283, 310] on input "checkbox" at bounding box center [282, 311] width 6 height 6
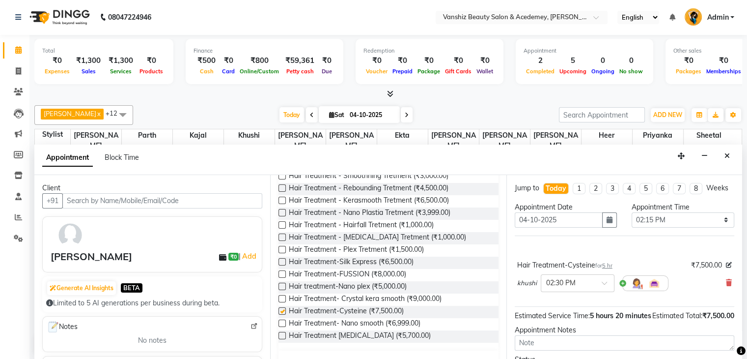
checkbox input "false"
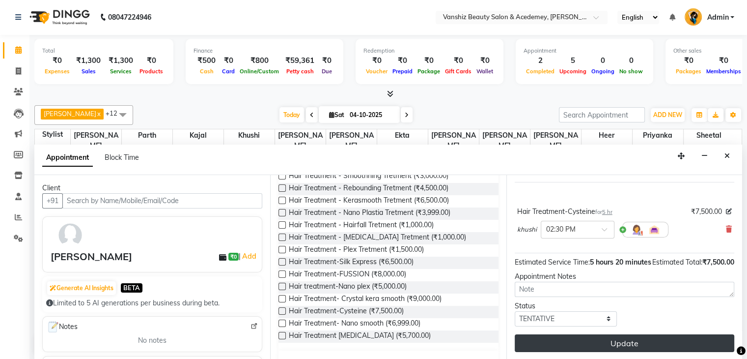
click at [661, 349] on button "Update" at bounding box center [625, 343] width 220 height 18
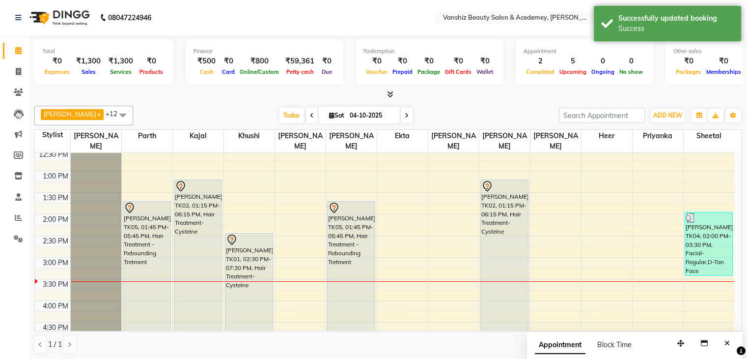
scroll to position [190, 0]
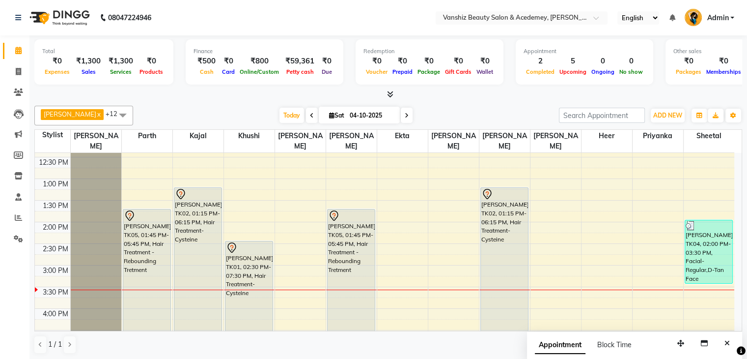
select select "38128"
select select "tentative"
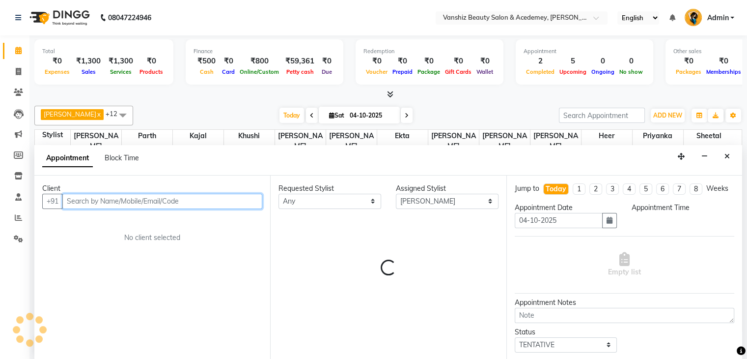
select select "855"
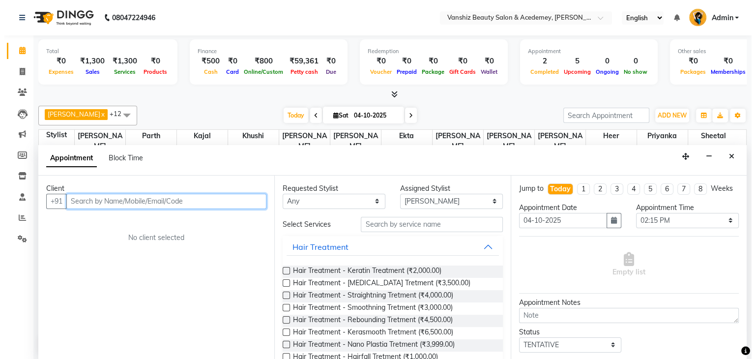
scroll to position [0, 0]
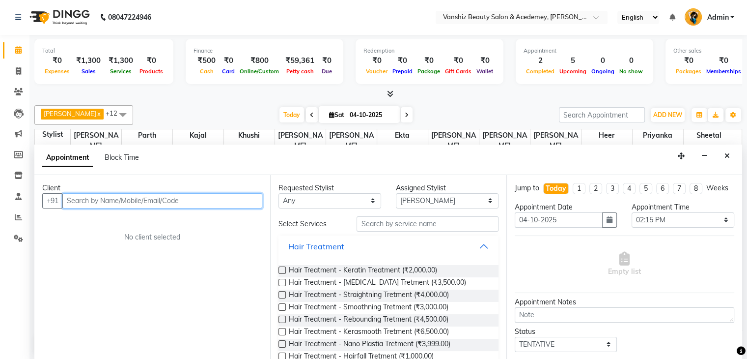
click at [110, 200] on input "text" at bounding box center [162, 200] width 200 height 15
type input "9408213929"
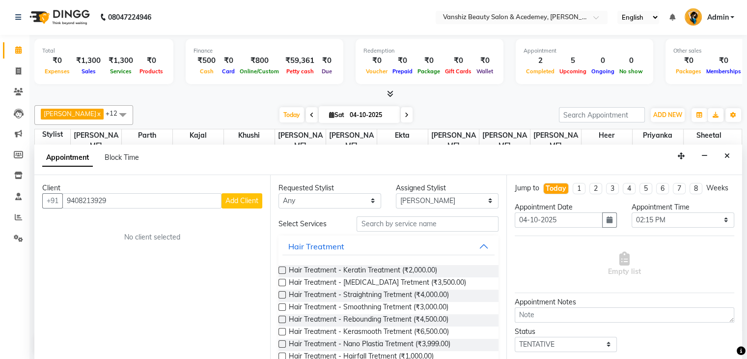
click at [253, 199] on span "Add Client" at bounding box center [241, 200] width 33 height 9
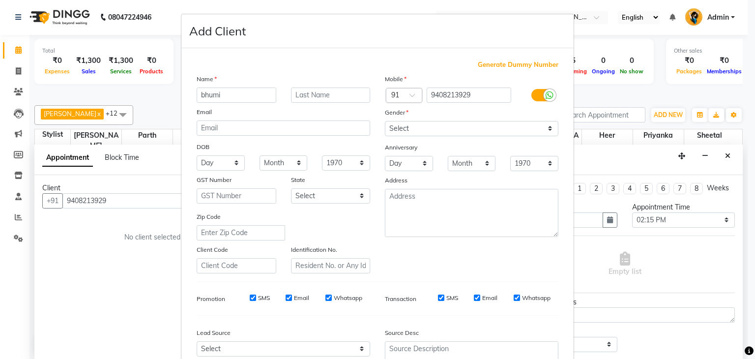
type input "bhumi"
click at [398, 125] on select "Select [DEMOGRAPHIC_DATA] [DEMOGRAPHIC_DATA] Other Prefer Not To Say" at bounding box center [471, 128] width 173 height 15
click at [414, 132] on select "Select [DEMOGRAPHIC_DATA] [DEMOGRAPHIC_DATA] Other Prefer Not To Say" at bounding box center [471, 128] width 173 height 15
select select "[DEMOGRAPHIC_DATA]"
click at [385, 121] on select "Select [DEMOGRAPHIC_DATA] [DEMOGRAPHIC_DATA] Other Prefer Not To Say" at bounding box center [471, 128] width 173 height 15
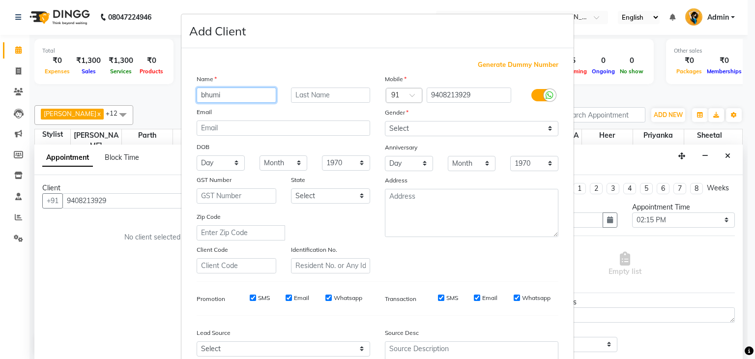
click at [229, 93] on input "bhumi" at bounding box center [236, 94] width 80 height 15
type input "bhumika"
click at [311, 95] on input "text" at bounding box center [331, 94] width 80 height 15
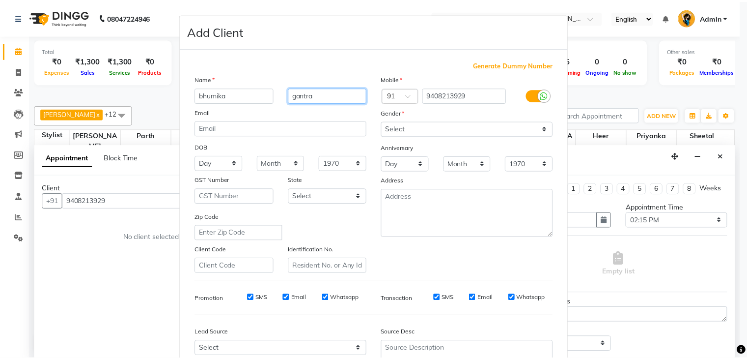
scroll to position [100, 0]
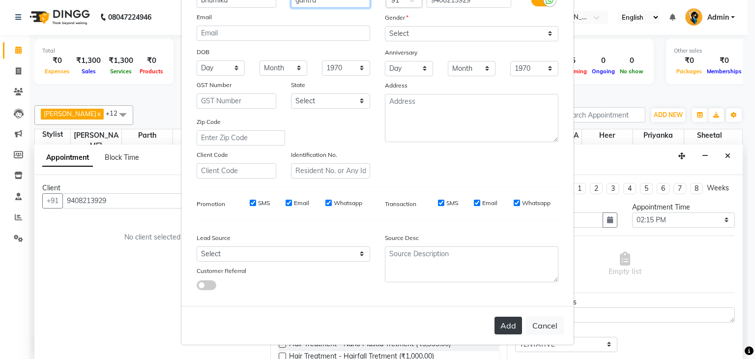
type input "gantra"
click at [501, 324] on button "Add" at bounding box center [508, 325] width 28 height 18
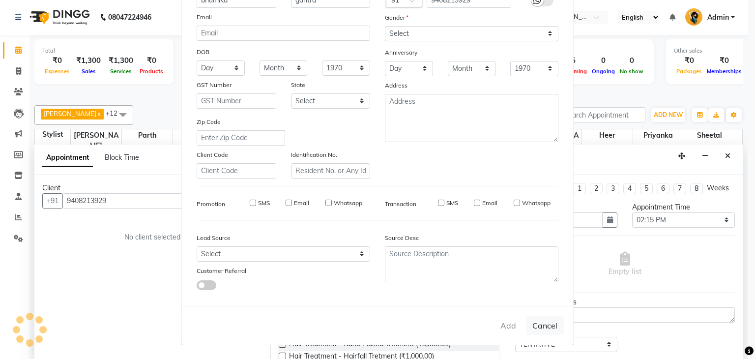
select select
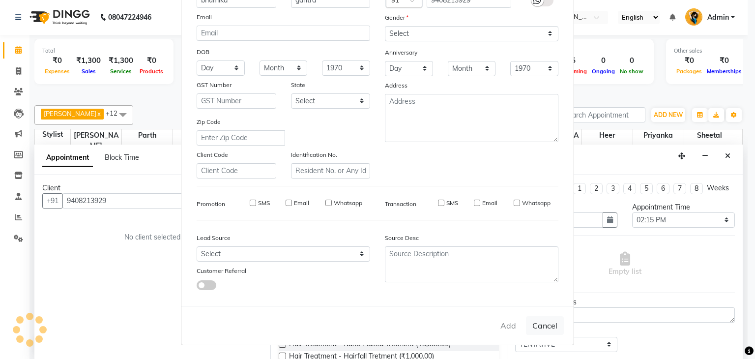
select select
checkbox input "false"
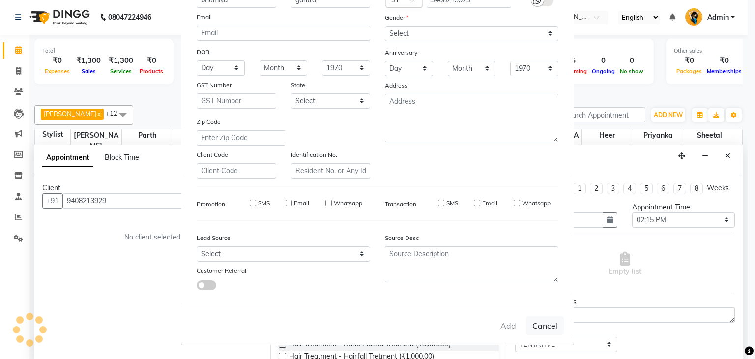
checkbox input "false"
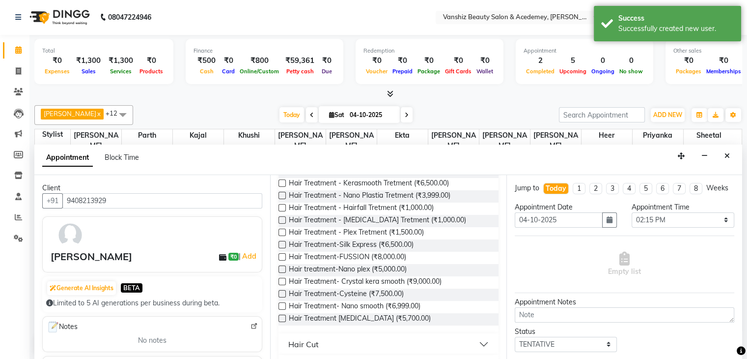
scroll to position [149, 0]
click at [281, 290] on label at bounding box center [282, 292] width 7 height 7
click at [281, 290] on input "checkbox" at bounding box center [282, 293] width 6 height 6
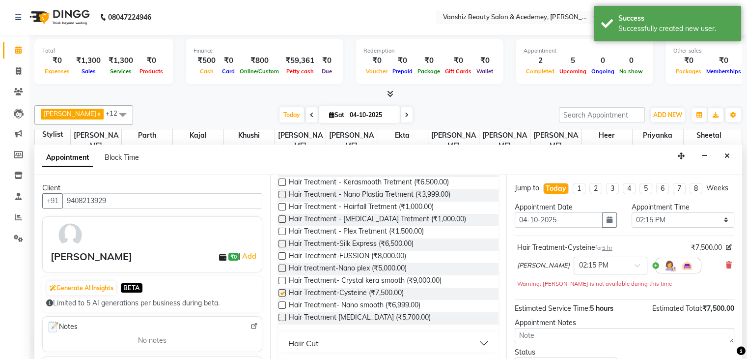
checkbox input "false"
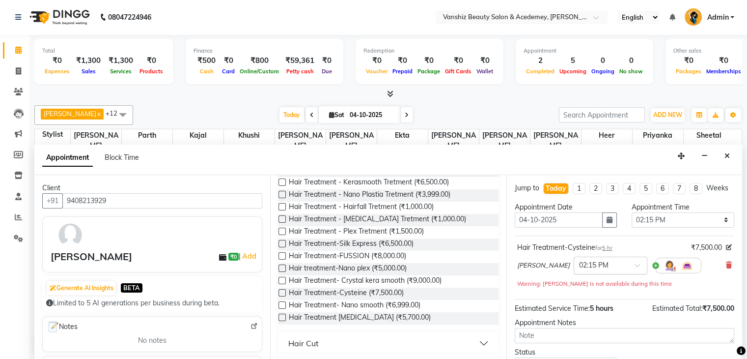
scroll to position [84, 0]
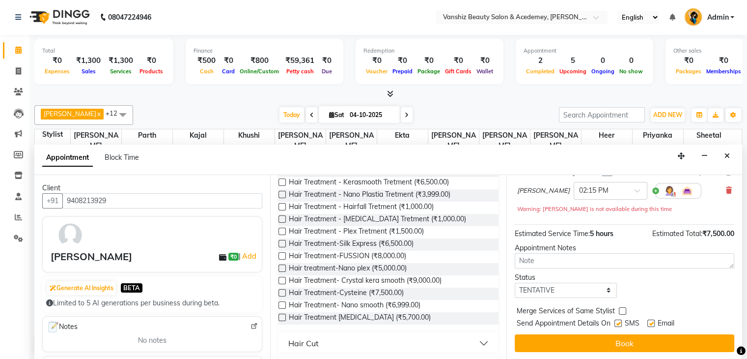
click at [621, 321] on label at bounding box center [618, 322] width 7 height 7
click at [621, 321] on input "checkbox" at bounding box center [618, 324] width 6 height 6
checkbox input "false"
click at [654, 320] on label at bounding box center [650, 322] width 7 height 7
click at [654, 321] on input "checkbox" at bounding box center [650, 324] width 6 height 6
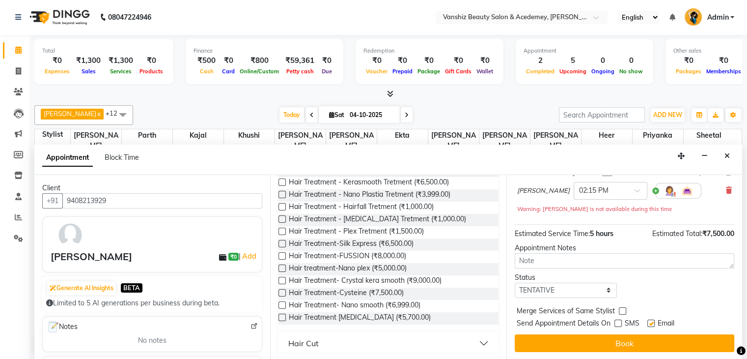
checkbox input "false"
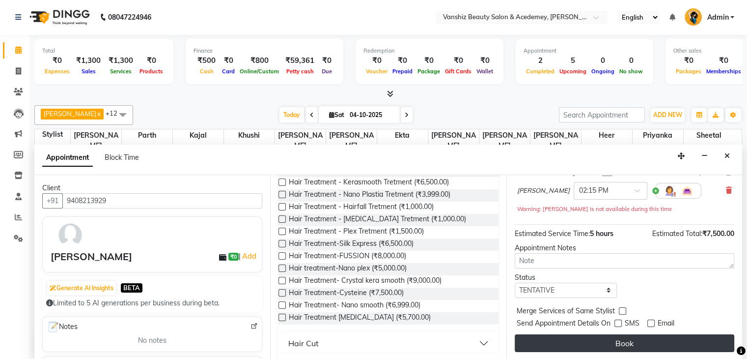
click at [661, 345] on button "Book" at bounding box center [625, 343] width 220 height 18
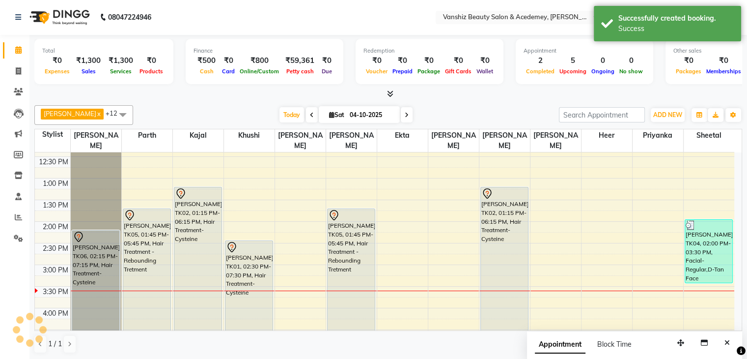
scroll to position [0, 0]
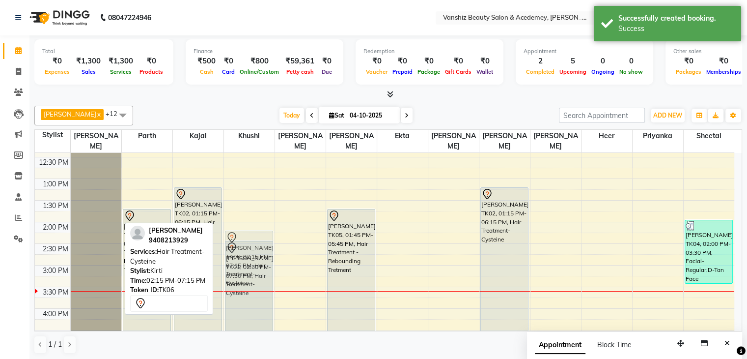
drag, startPoint x: 89, startPoint y: 270, endPoint x: 235, endPoint y: 275, distance: 146.0
click at [235, 275] on tr "[PERSON_NAME], TK06, 02:15 PM-07:15 PM, Hair Treatment-Cysteine [PERSON_NAME], …" at bounding box center [384, 243] width 699 height 561
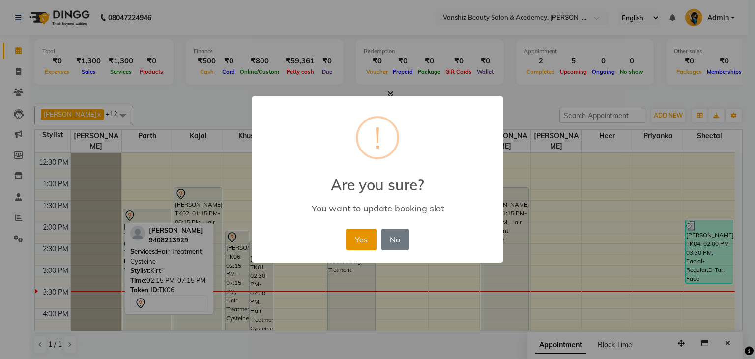
click at [354, 242] on button "Yes" at bounding box center [361, 239] width 30 height 22
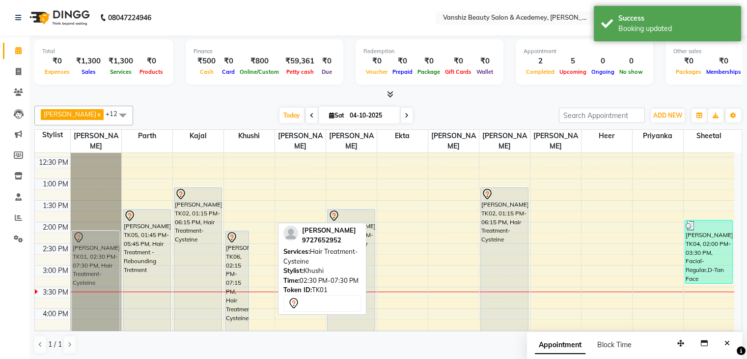
drag, startPoint x: 255, startPoint y: 268, endPoint x: 95, endPoint y: 256, distance: 160.6
click at [95, 256] on tr "[PERSON_NAME], TK01, 02:30 PM-07:30 PM, Hair Treatment-Cysteine [PERSON_NAME], …" at bounding box center [384, 243] width 699 height 561
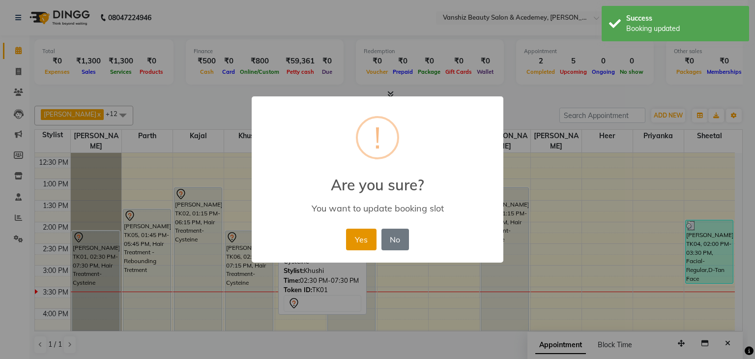
click at [358, 247] on button "Yes" at bounding box center [361, 239] width 30 height 22
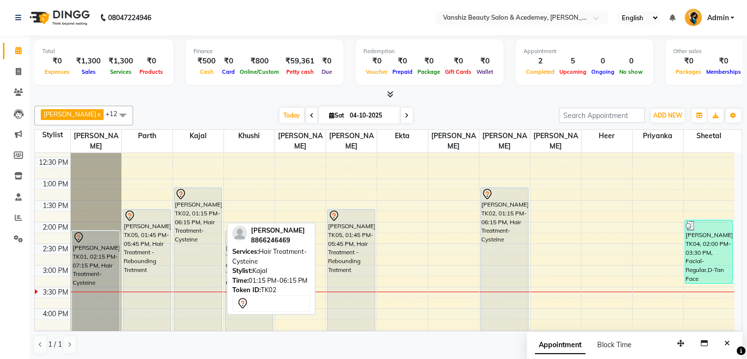
click at [189, 233] on div "[PERSON_NAME], TK02, 01:15 PM-06:15 PM, Hair Treatment-Cysteine" at bounding box center [197, 294] width 47 height 213
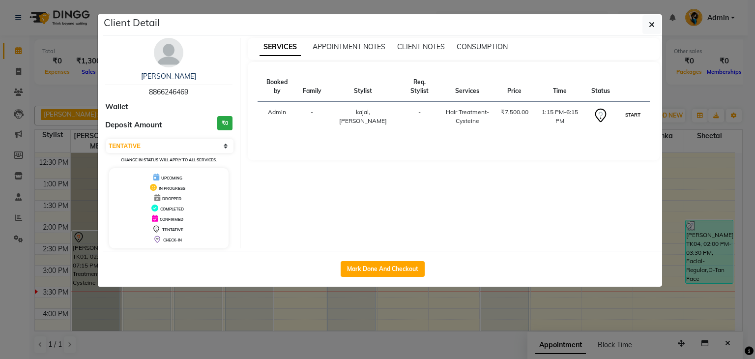
click at [629, 112] on button "START" at bounding box center [632, 115] width 20 height 12
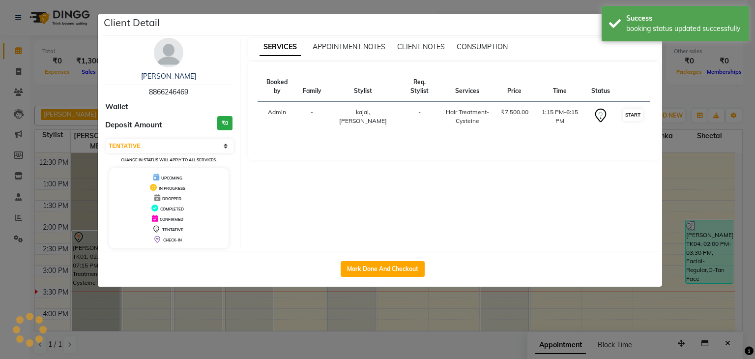
select select "1"
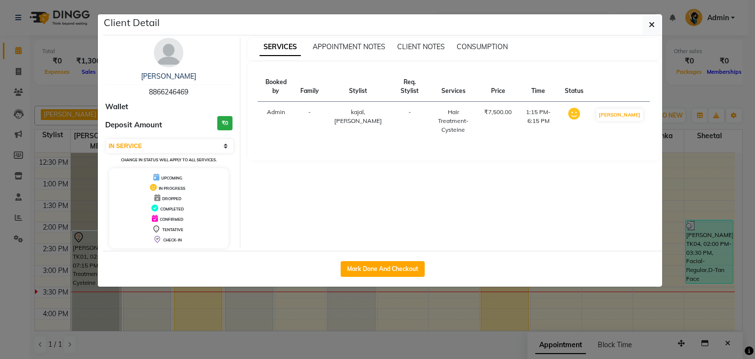
click at [747, 66] on ngb-modal-window "Client Detail [PERSON_NAME] 8866246469 Wallet Deposit Amount ₹0 Select IN SERVI…" at bounding box center [377, 179] width 755 height 359
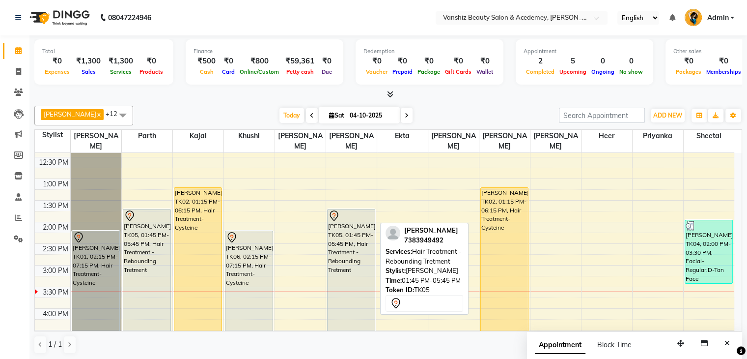
click at [367, 243] on div "[PERSON_NAME], TK05, 01:45 PM-05:45 PM, Hair Treatment - Rebounding Tretment" at bounding box center [351, 294] width 47 height 170
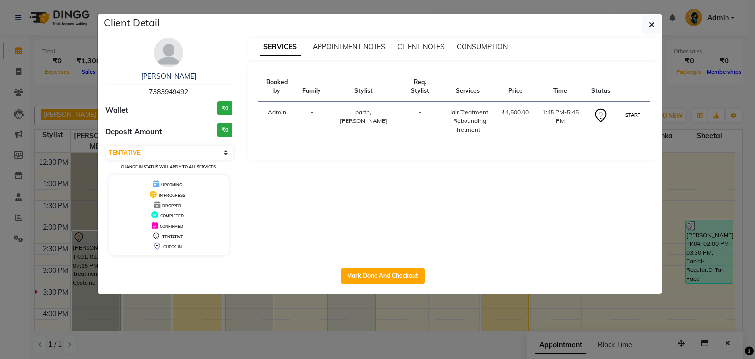
click at [632, 109] on button "START" at bounding box center [632, 115] width 20 height 12
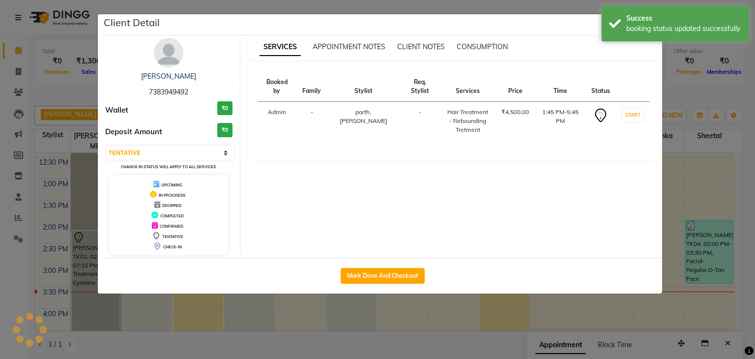
select select "1"
click at [747, 262] on ngb-modal-window "Client Detail [PERSON_NAME] 7383949492 Wallet ₹0 Deposit Amount ₹0 Select IN SE…" at bounding box center [377, 179] width 755 height 359
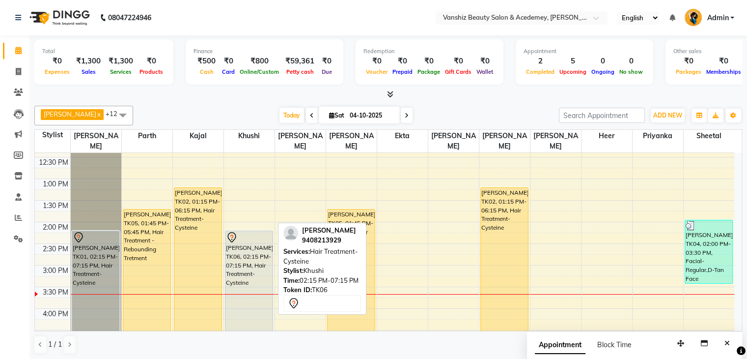
click at [236, 265] on div "[PERSON_NAME], TK06, 02:15 PM-07:15 PM, Hair Treatment-Cysteine" at bounding box center [248, 337] width 47 height 213
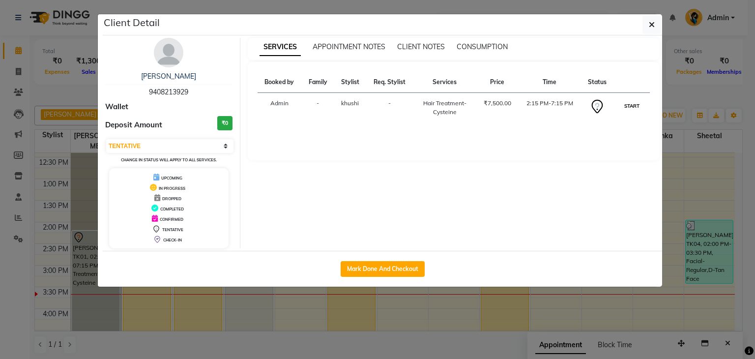
click at [623, 103] on button "START" at bounding box center [631, 106] width 20 height 12
select select "1"
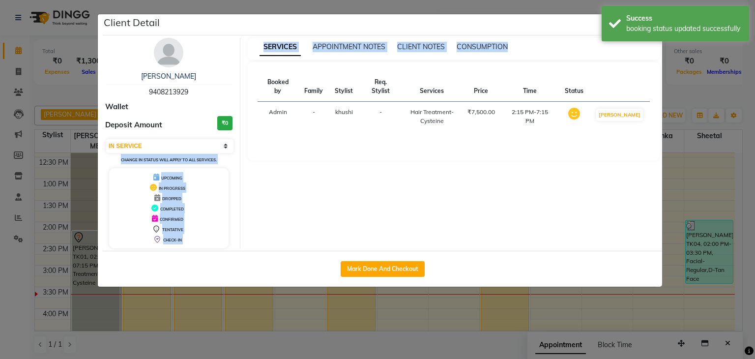
drag, startPoint x: 754, startPoint y: 193, endPoint x: 0, endPoint y: 166, distance: 754.5
click at [0, 166] on ngb-modal-window "Client Detail [PERSON_NAME] 9408213929 Wallet Deposit Amount ₹0 Select IN SERVI…" at bounding box center [377, 179] width 755 height 359
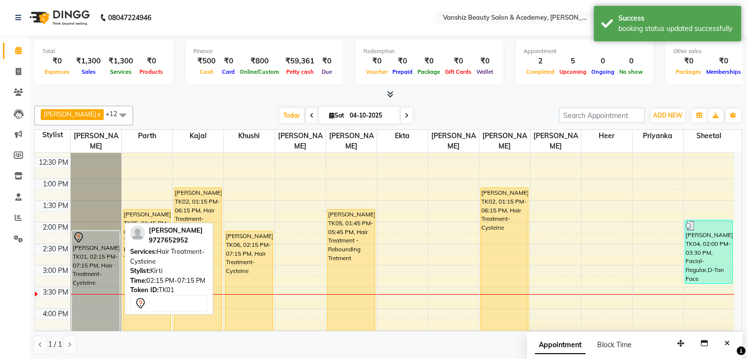
click at [83, 255] on div "[PERSON_NAME], TK01, 02:15 PM-07:15 PM, Hair Treatment-Cysteine" at bounding box center [95, 337] width 47 height 213
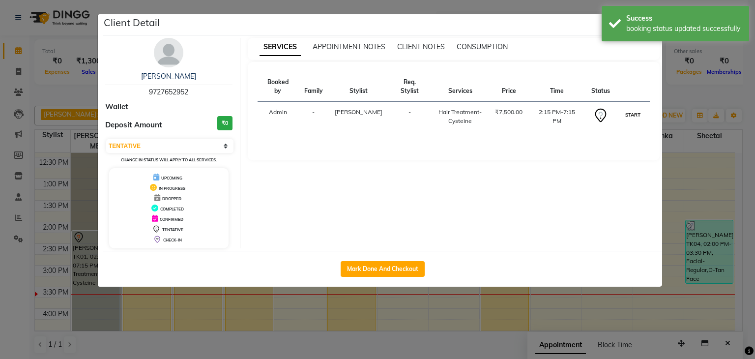
click at [628, 109] on button "START" at bounding box center [632, 115] width 20 height 12
select select "1"
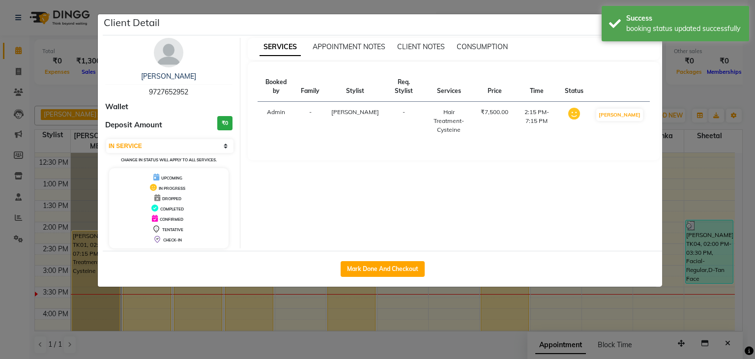
click at [747, 266] on ngb-modal-window "Client Detail [PERSON_NAME] 9727652952 Wallet Deposit Amount ₹0 Select IN SERVI…" at bounding box center [377, 179] width 755 height 359
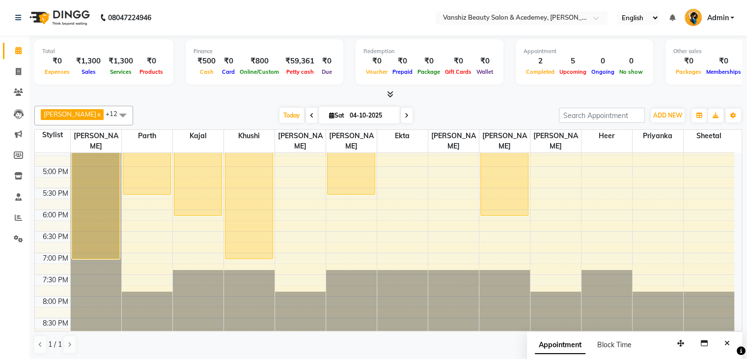
scroll to position [378, 0]
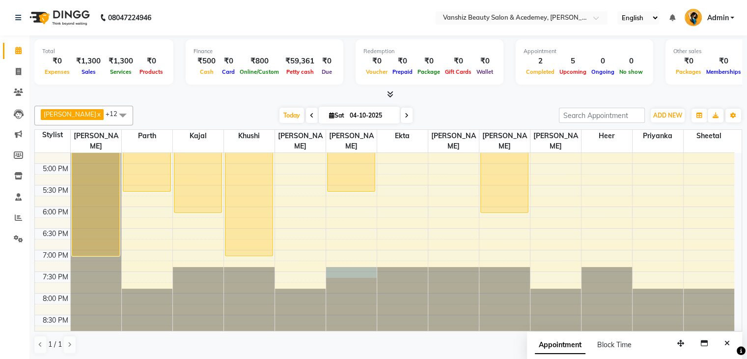
click at [376, 272] on div "8:00 AM 8:30 AM 9:00 AM 9:30 AM 10:00 AM 10:30 AM 11:00 AM 11:30 AM 12:00 PM 12…" at bounding box center [384, 55] width 699 height 561
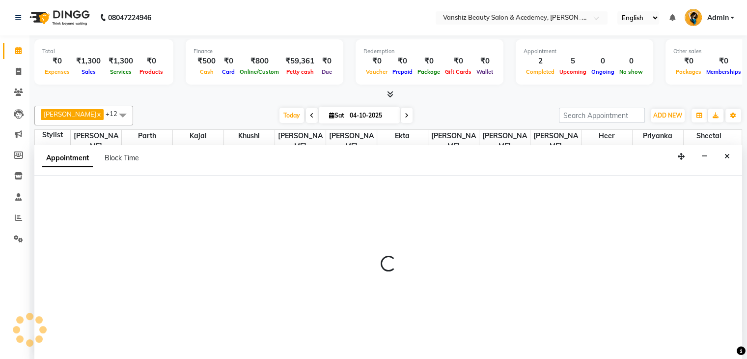
scroll to position [0, 0]
select select "87480"
select select "tentative"
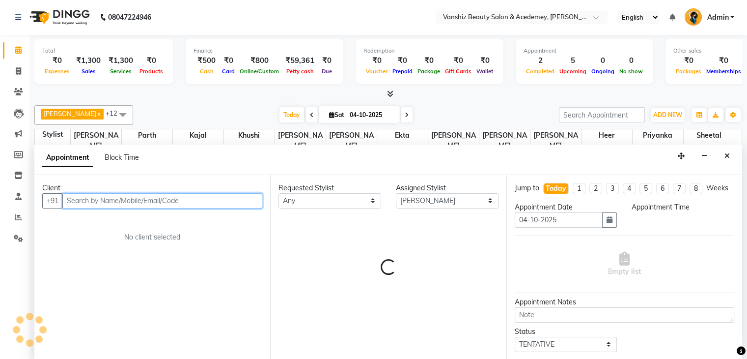
select select "1170"
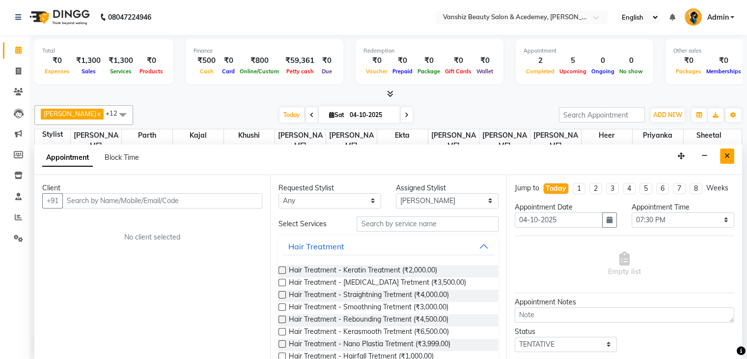
click at [728, 159] on button "Close" at bounding box center [727, 155] width 14 height 15
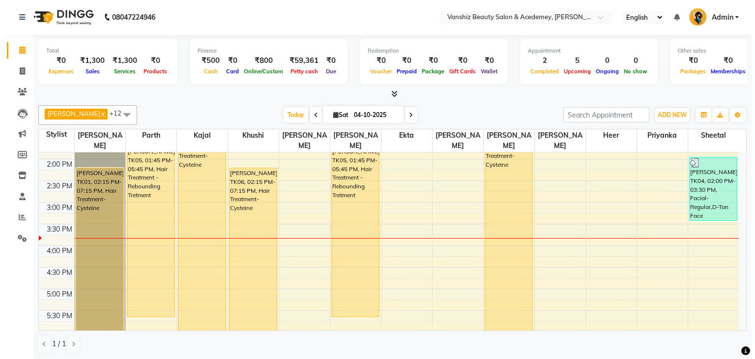
scroll to position [253, 0]
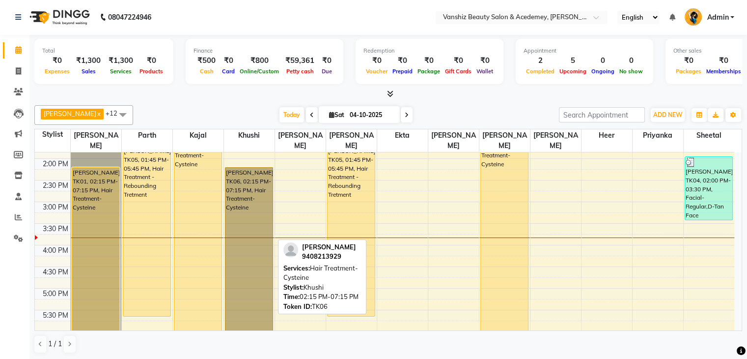
drag, startPoint x: 228, startPoint y: 198, endPoint x: 233, endPoint y: 229, distance: 31.3
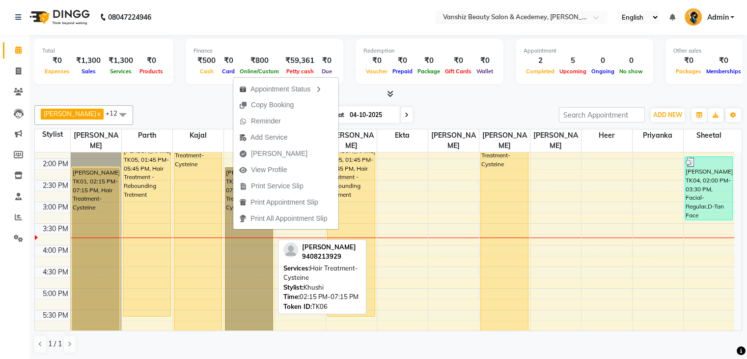
click at [253, 260] on link "[PERSON_NAME], TK06, 02:15 PM-07:15 PM, Hair Treatment-Cysteine" at bounding box center [249, 274] width 48 height 214
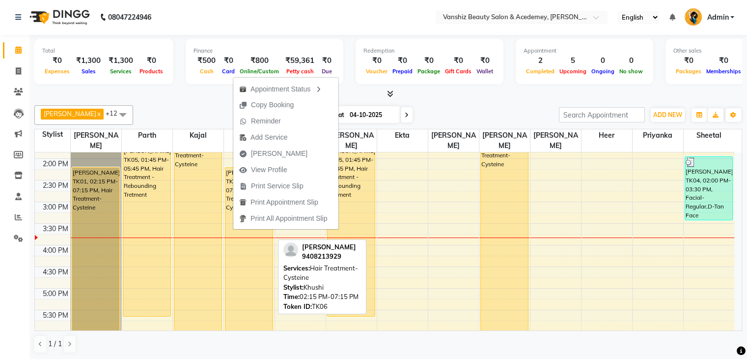
select select "1"
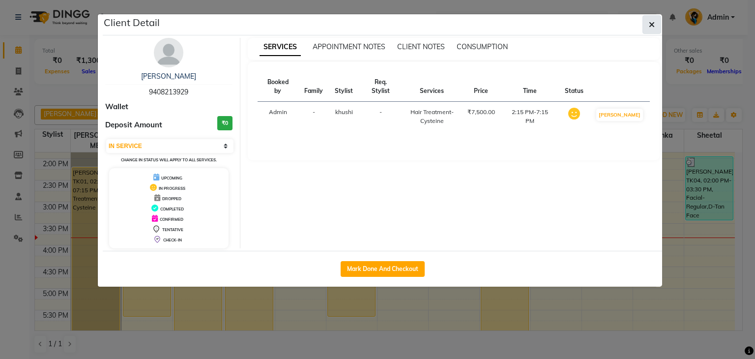
click at [650, 24] on icon "button" at bounding box center [651, 25] width 6 height 8
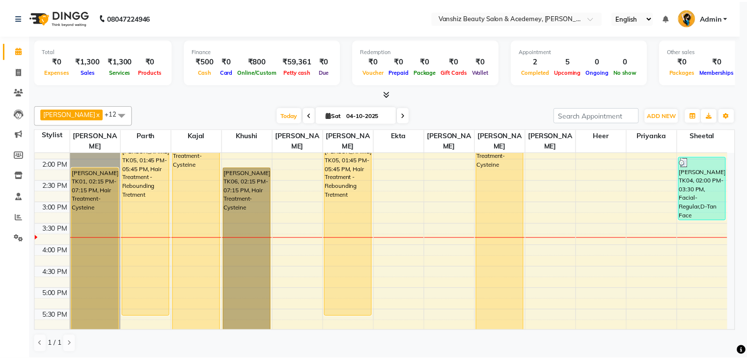
scroll to position [267, 0]
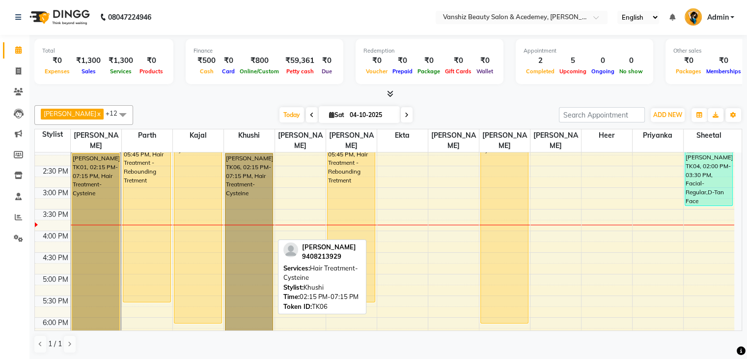
drag, startPoint x: 242, startPoint y: 167, endPoint x: 242, endPoint y: 195, distance: 27.5
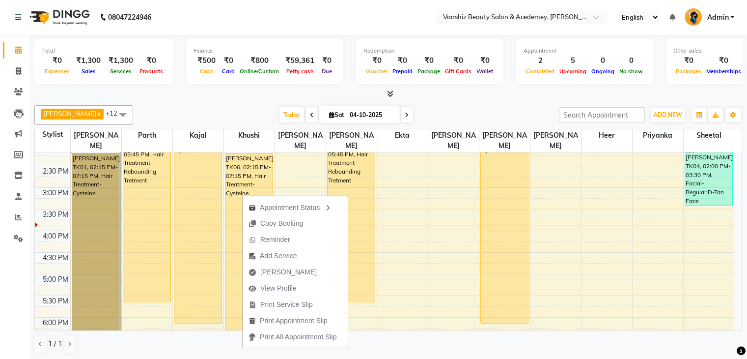
click at [242, 195] on div "Appointment Status Copy Booking Reminder Add Service [PERSON_NAME] View Profile…" at bounding box center [295, 271] width 106 height 153
click at [308, 18] on nav "08047224946 Select Location × Vanshiz Beauty Salon & Acedemey, [PERSON_NAME] Pl…" at bounding box center [373, 17] width 747 height 35
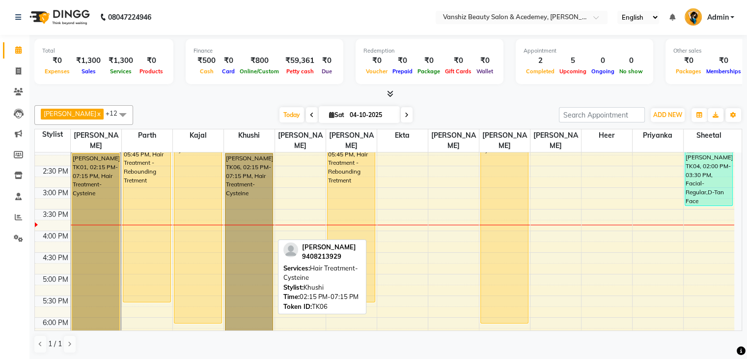
drag, startPoint x: 252, startPoint y: 170, endPoint x: 246, endPoint y: 198, distance: 28.0
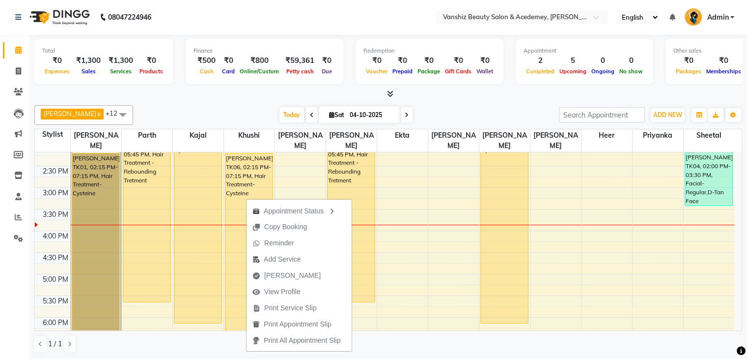
click at [388, 24] on nav "08047224946 Select Location × Vanshiz Beauty Salon & Acedemey, [PERSON_NAME] Pl…" at bounding box center [373, 17] width 747 height 35
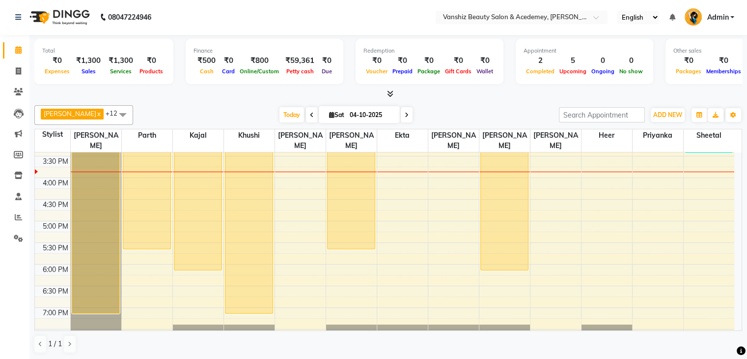
scroll to position [320, 0]
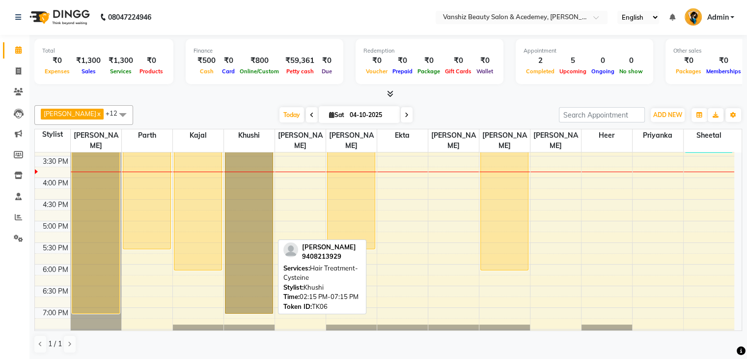
drag, startPoint x: 269, startPoint y: 199, endPoint x: 259, endPoint y: 230, distance: 32.5
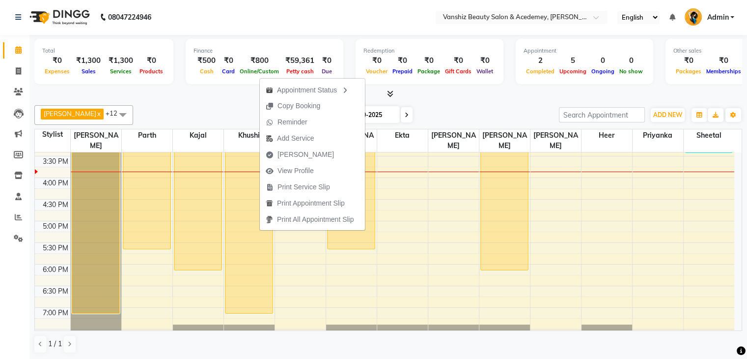
click at [358, 6] on nav "08047224946 Select Location × Vanshiz Beauty Salon & Acedemey, [PERSON_NAME] Pl…" at bounding box center [373, 17] width 747 height 35
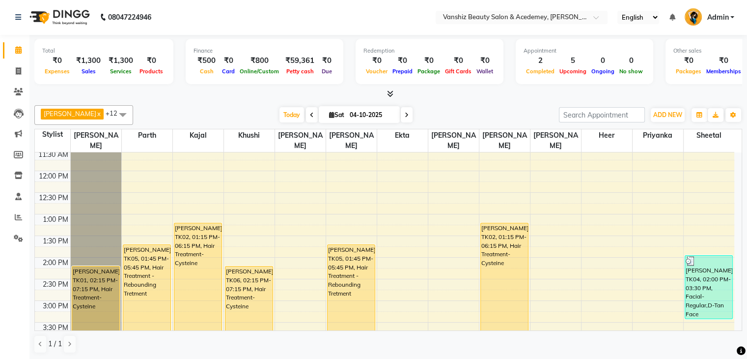
scroll to position [159, 0]
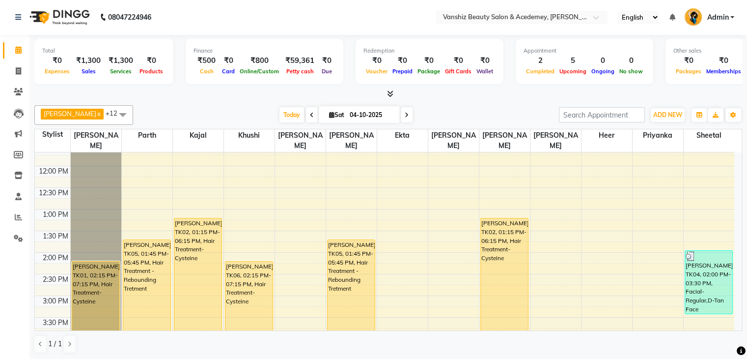
click at [329, 112] on icon at bounding box center [331, 115] width 5 height 6
select select "10"
select select "2025"
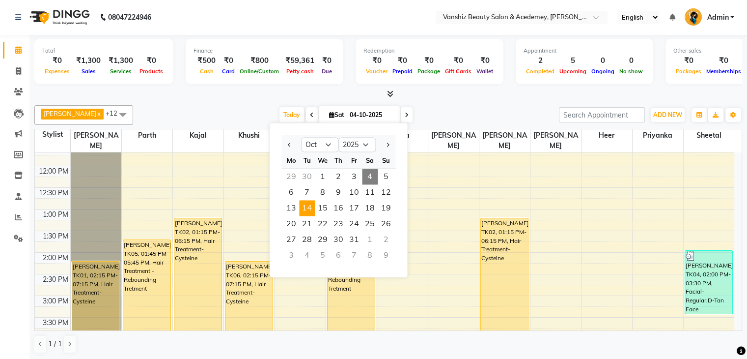
click at [310, 205] on span "14" at bounding box center [307, 208] width 16 height 16
type input "[DATE]"
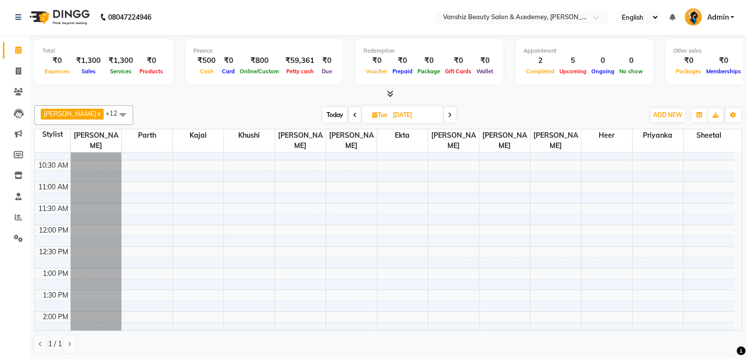
scroll to position [0, 0]
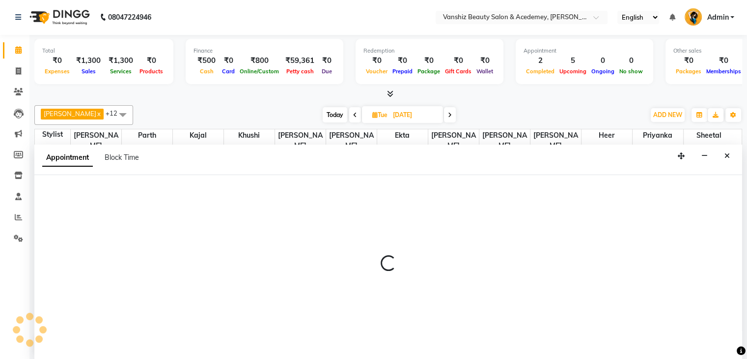
select select "86122"
select select "600"
select select "tentative"
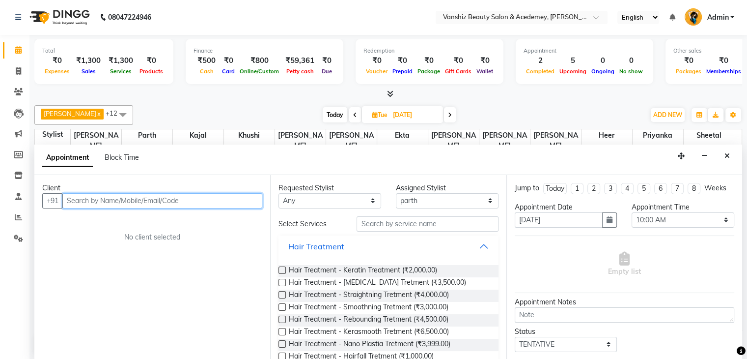
click at [108, 196] on input "text" at bounding box center [162, 200] width 200 height 15
type input "87"
